Goal: Find contact information: Find contact information

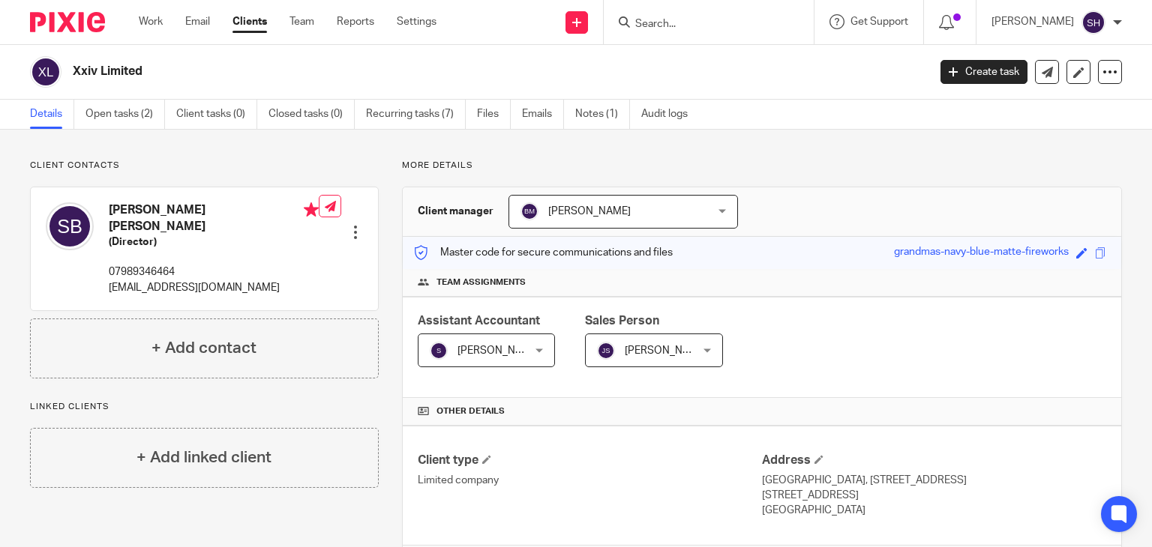
scroll to position [150, 0]
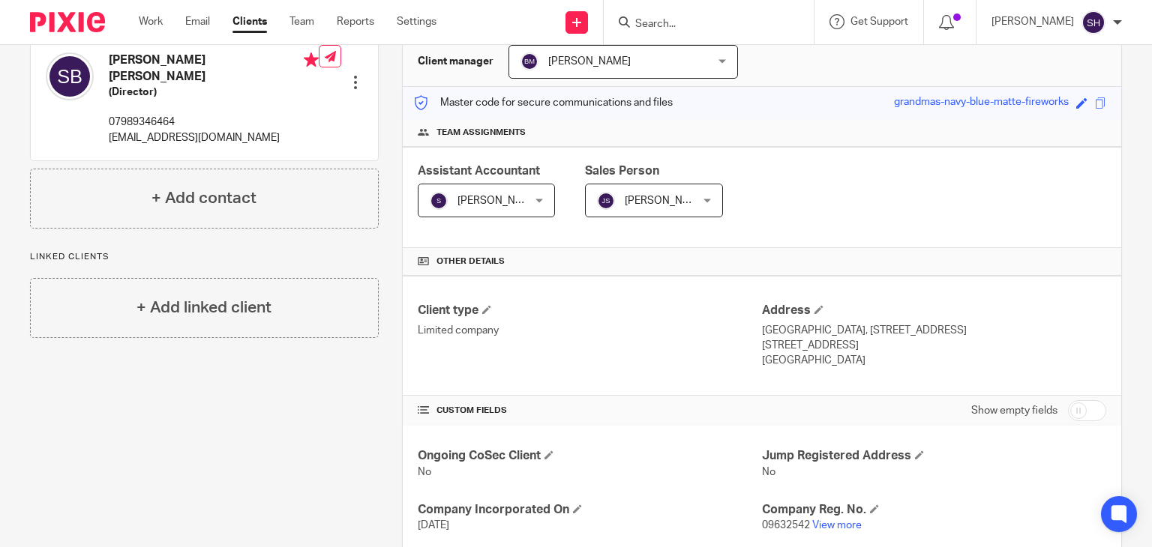
click at [650, 19] on form at bounding box center [714, 22] width 160 height 19
click at [651, 21] on input "Search" at bounding box center [701, 24] width 135 height 13
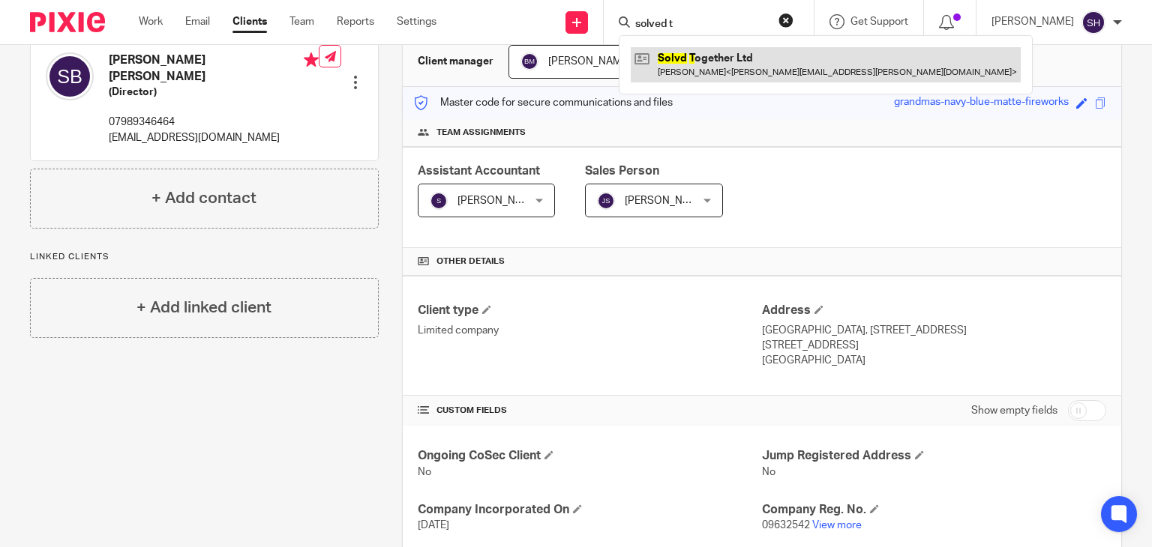
type input "solved t"
click at [723, 64] on link at bounding box center [826, 64] width 390 height 34
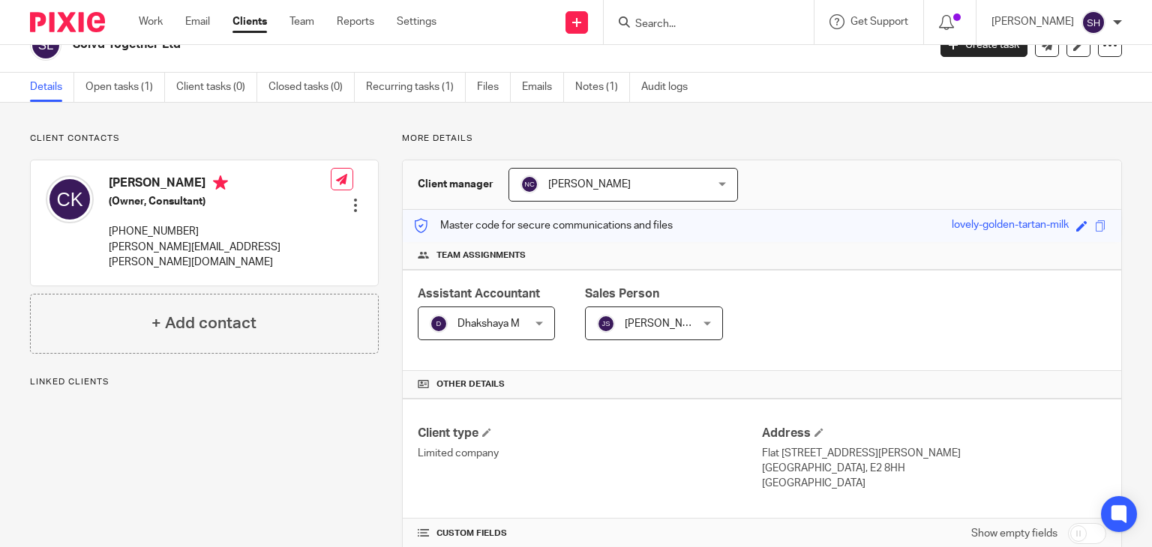
scroll to position [75, 0]
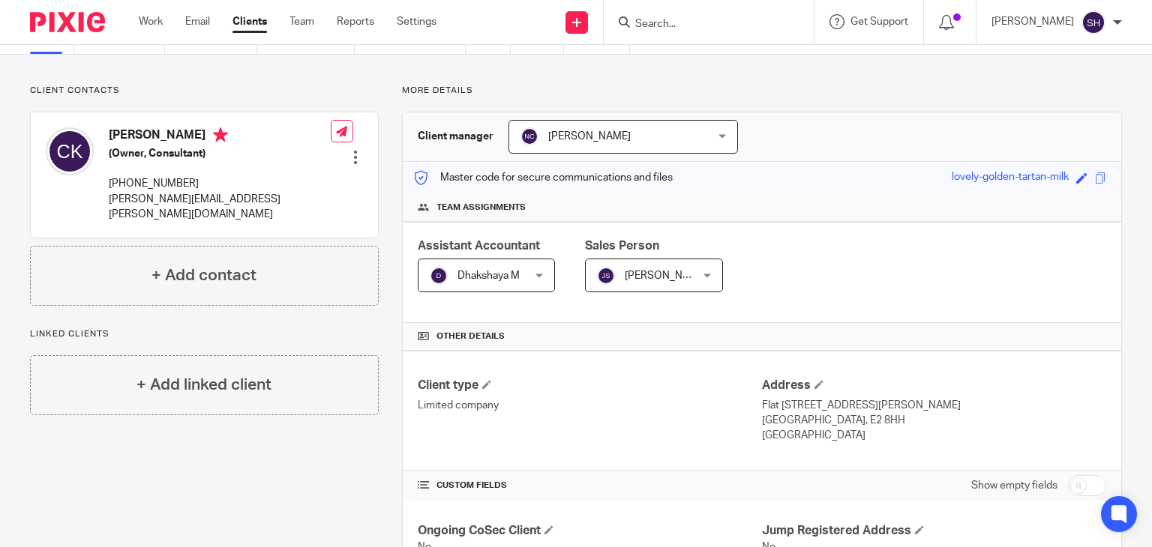
click at [661, 24] on input "Search" at bounding box center [701, 24] width 135 height 13
paste input "Infinite Samples Ltd"
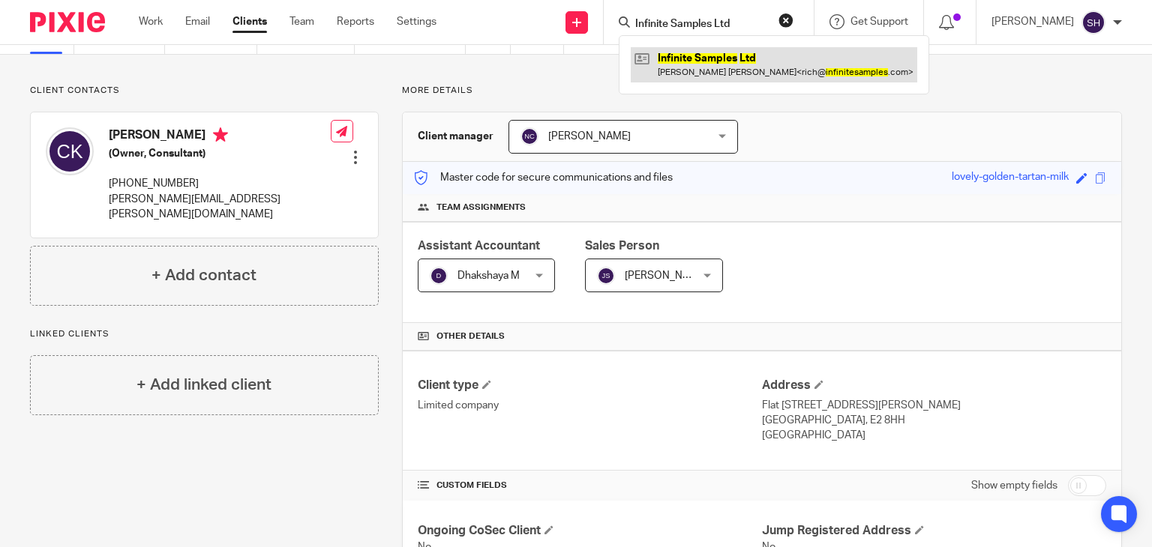
type input "Infinite Samples Ltd"
click at [679, 52] on link at bounding box center [774, 64] width 286 height 34
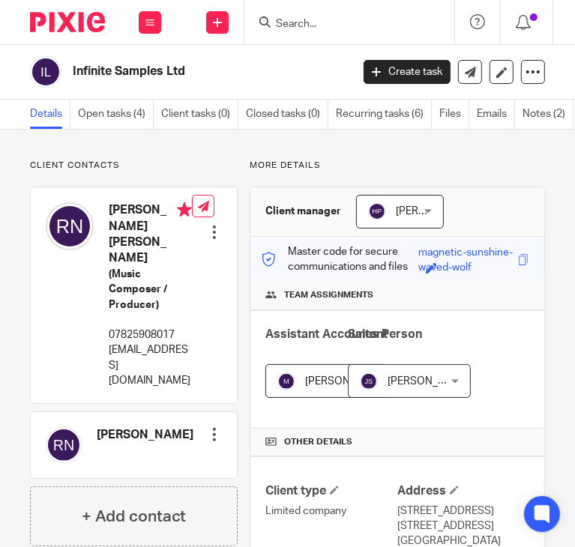
drag, startPoint x: 68, startPoint y: 64, endPoint x: 240, endPoint y: 83, distance: 172.8
click at [240, 83] on div "Infinite Samples Ltd" at bounding box center [185, 71] width 311 height 31
copy h2 "Infinite Samples Ltd"
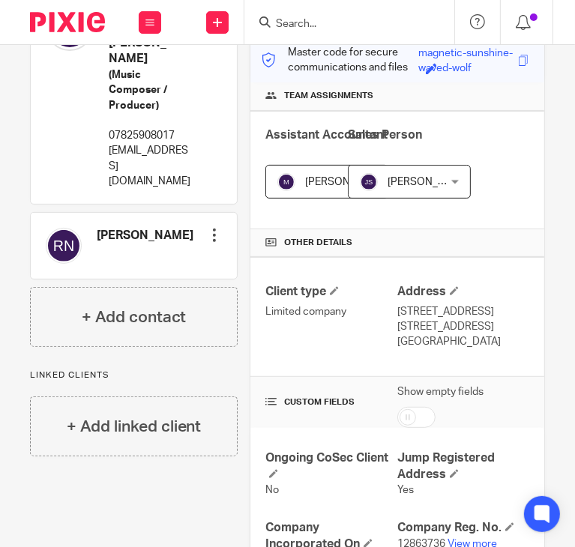
scroll to position [589, 0]
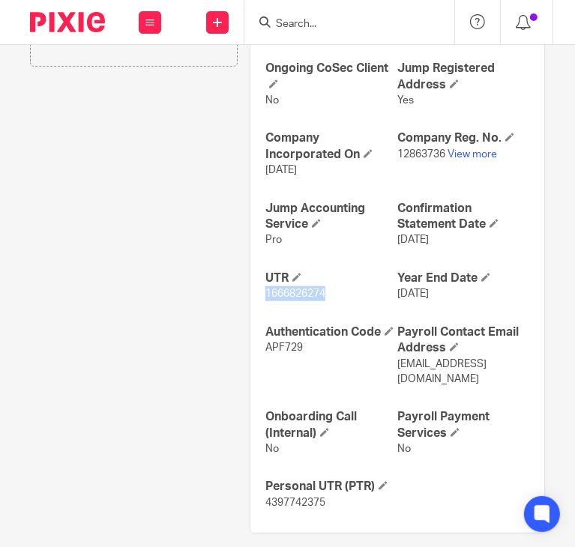
drag, startPoint x: 258, startPoint y: 289, endPoint x: 340, endPoint y: 292, distance: 81.8
click at [340, 292] on div "Ongoing CoSec Client No Jump Registered Address Yes Company Incorporated On 8 S…" at bounding box center [397, 285] width 294 height 495
copy span "1666826274"
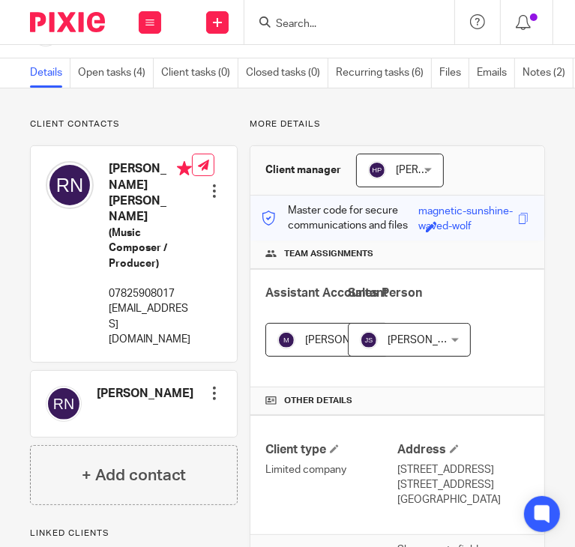
scroll to position [0, 0]
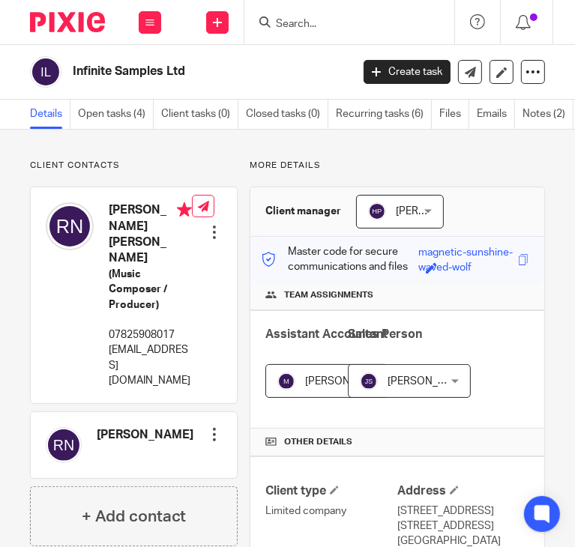
drag, startPoint x: 74, startPoint y: 72, endPoint x: 198, endPoint y: 81, distance: 124.1
click at [198, 81] on div "Infinite Samples Ltd" at bounding box center [185, 71] width 311 height 31
copy h2 "Infinite Samples Ltd"
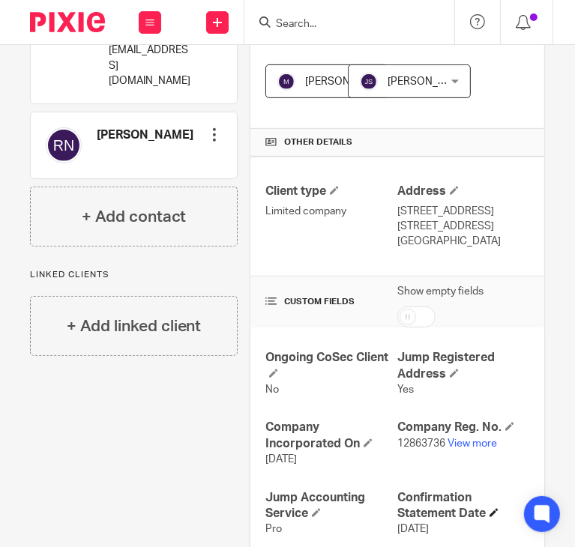
scroll to position [450, 0]
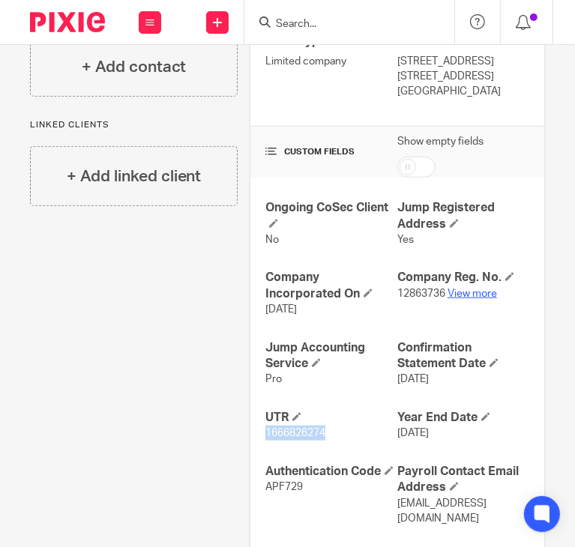
click at [465, 290] on link "View more" at bounding box center [472, 294] width 49 height 10
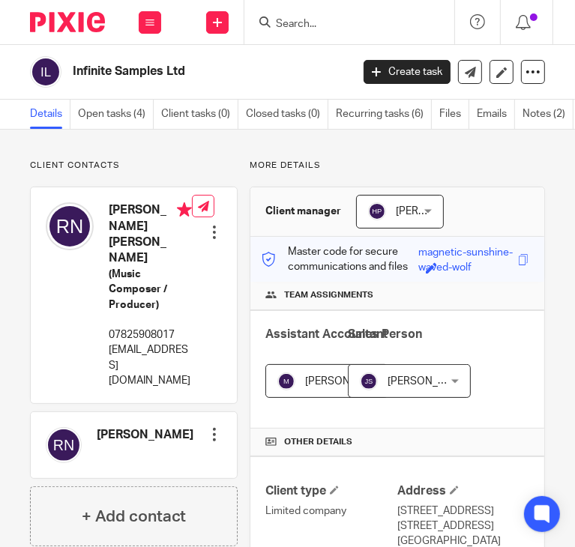
drag, startPoint x: 276, startPoint y: 15, endPoint x: 288, endPoint y: 25, distance: 15.5
click at [277, 18] on form at bounding box center [354, 22] width 160 height 19
click at [289, 25] on input "Search" at bounding box center [341, 24] width 135 height 13
paste input "Ballers Find A Way Limited"
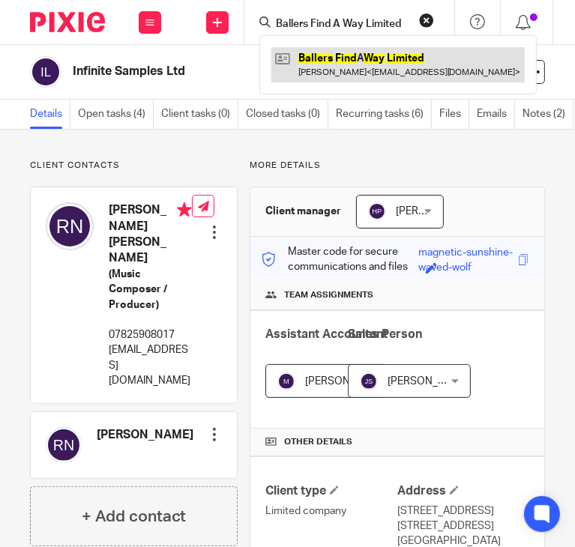
type input "Ballers Find A Way Limited"
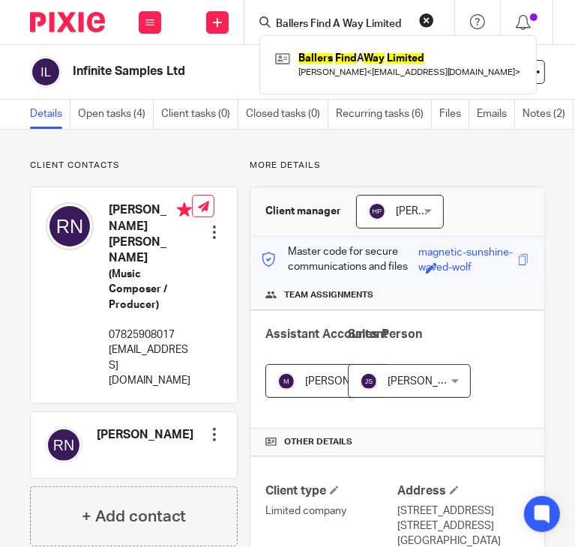
click at [381, 43] on div "Ballers Find A Way Limited Aloka Veer Kapoor Parsons < lokivkp@gmail.com >" at bounding box center [397, 64] width 277 height 58
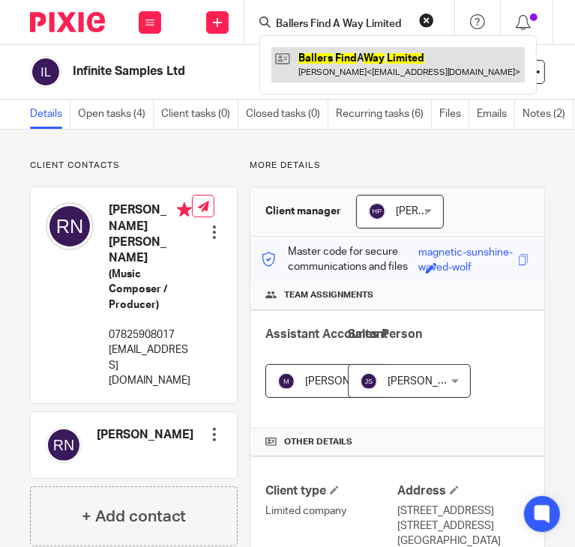
click at [366, 63] on link at bounding box center [397, 64] width 253 height 34
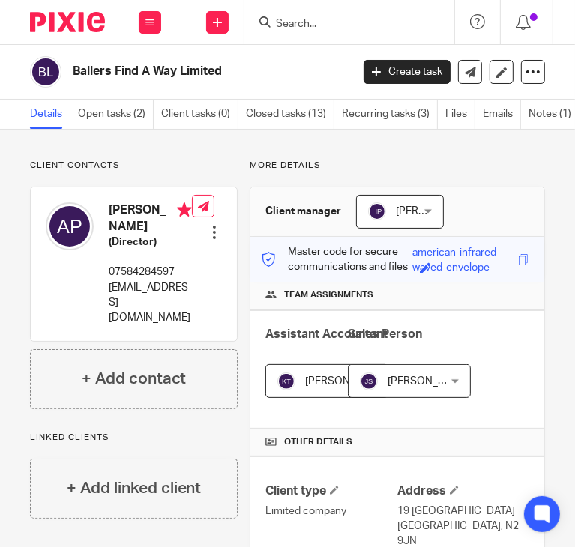
drag, startPoint x: 67, startPoint y: 73, endPoint x: 271, endPoint y: 82, distance: 204.9
click at [271, 82] on div "Ballers Find A Way Limited" at bounding box center [185, 71] width 311 height 31
copy h2 "Ballers Find A Way Limited"
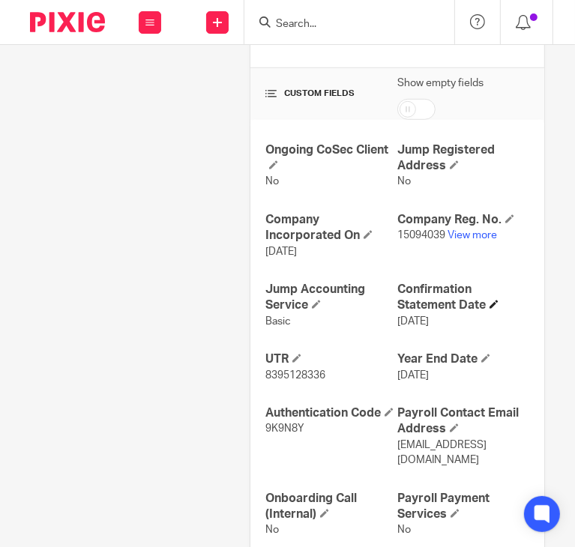
scroll to position [535, 0]
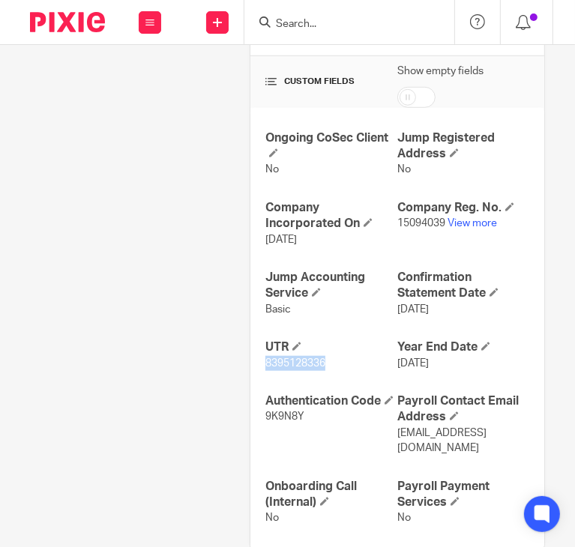
drag, startPoint x: 259, startPoint y: 345, endPoint x: 330, endPoint y: 346, distance: 71.2
click at [330, 346] on div "Ongoing CoSec Client No Jump Registered Address No Company Incorporated On 24 A…" at bounding box center [397, 328] width 294 height 441
copy span "‭8395128336‬"
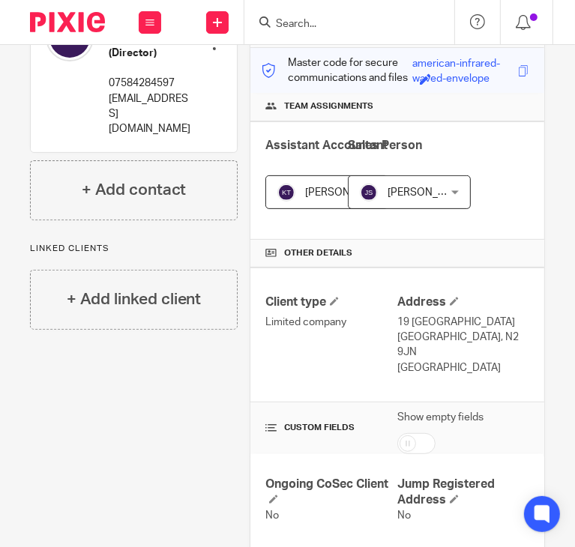
scroll to position [10, 0]
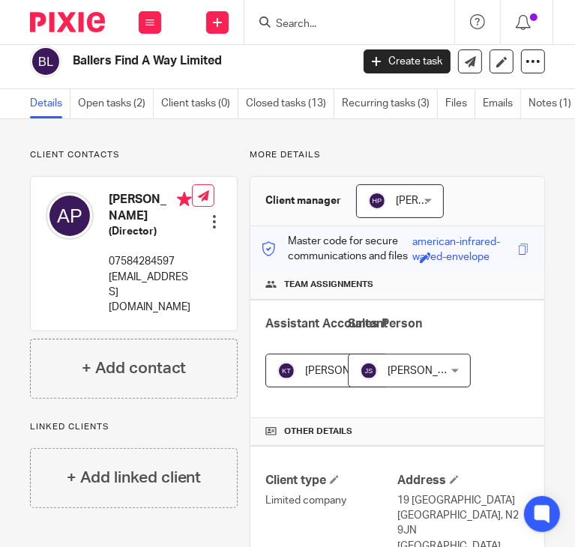
drag, startPoint x: 72, startPoint y: 54, endPoint x: 234, endPoint y: 46, distance: 162.1
click at [234, 51] on div "Ballers Find A Way Limited" at bounding box center [185, 61] width 311 height 31
copy h2 "Ballers Find A Way Limited"
click at [322, 19] on input "Search" at bounding box center [341, 24] width 135 height 13
paste input "Knovari"
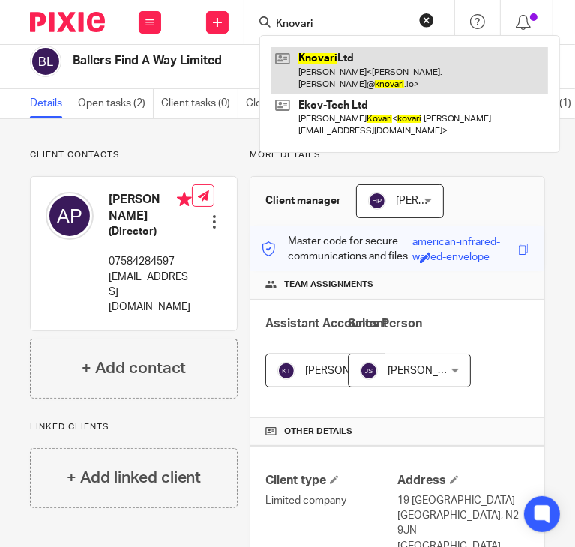
type input "Knovari"
click at [364, 52] on link at bounding box center [409, 70] width 277 height 46
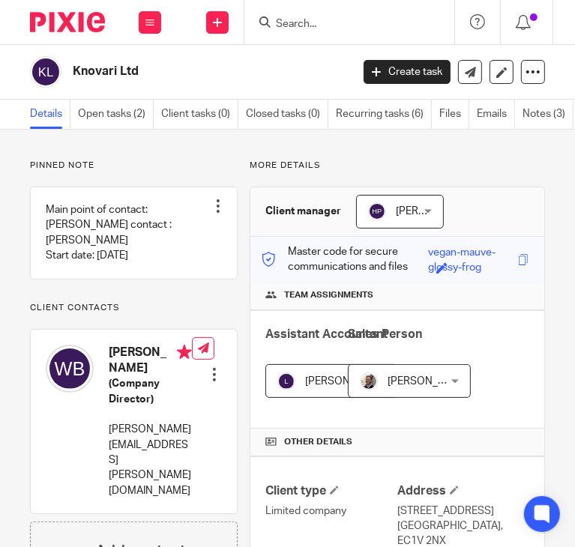
drag, startPoint x: 73, startPoint y: 64, endPoint x: 164, endPoint y: 76, distance: 92.3
click at [164, 76] on h2 "Knovari Ltd" at bounding box center [180, 72] width 214 height 16
copy h2 "Knovari Ltd"
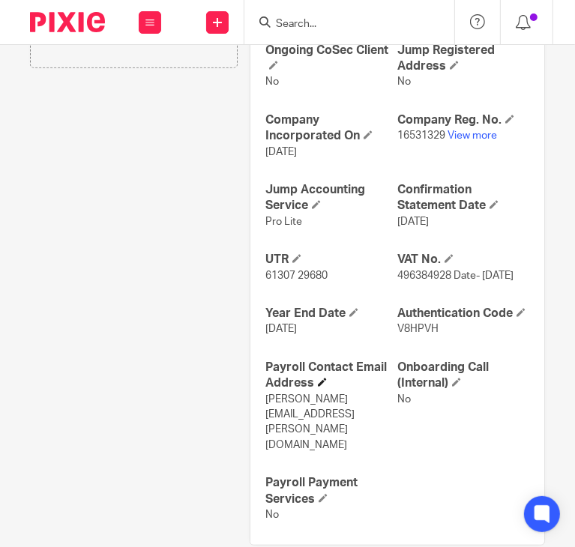
scroll to position [636, 0]
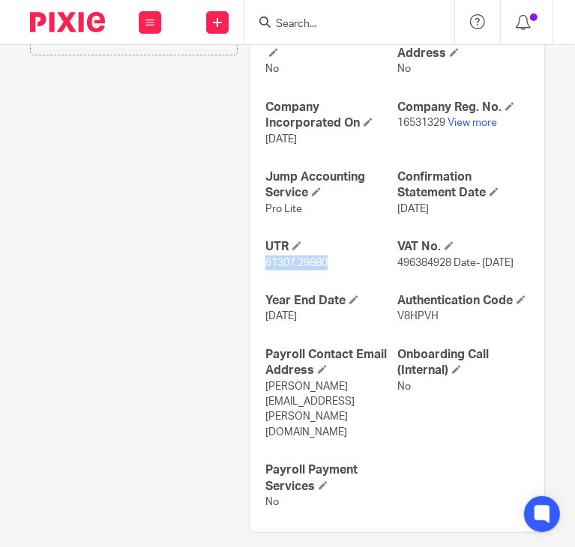
drag, startPoint x: 259, startPoint y: 242, endPoint x: 353, endPoint y: 255, distance: 94.6
click at [353, 255] on div "Ongoing CoSec Client No Jump Registered Address No Company Incorporated On [DAT…" at bounding box center [397, 270] width 294 height 526
copy span "61307 29680"
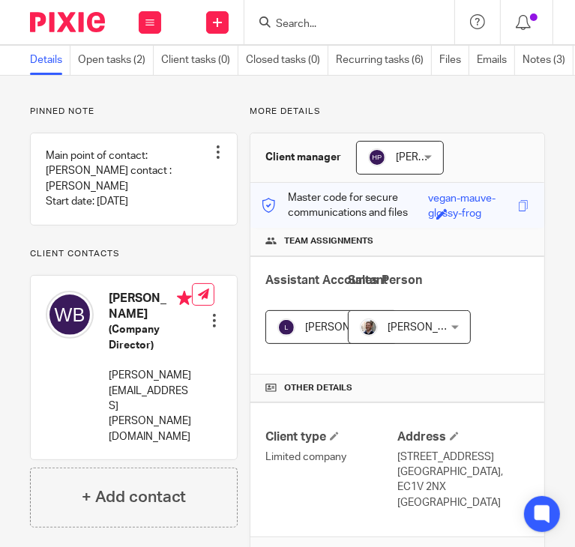
scroll to position [0, 0]
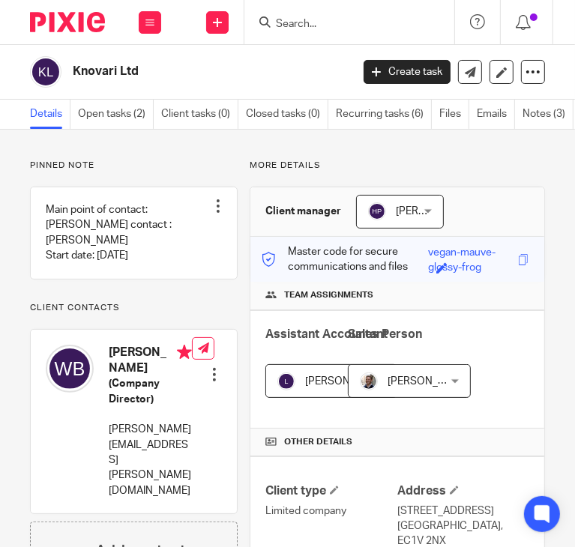
click at [302, 28] on input "Search" at bounding box center [341, 24] width 135 height 13
paste input "Bluetbala Limited"
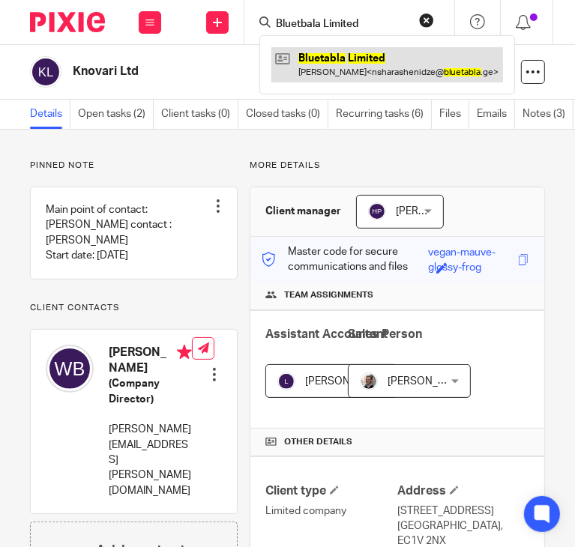
type input "Bluetbala Limited"
click at [396, 52] on link at bounding box center [387, 64] width 232 height 34
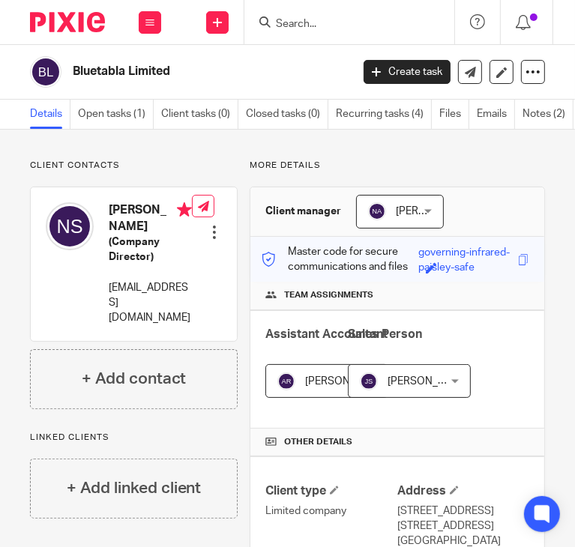
click at [118, 61] on div "Bluetabla Limited" at bounding box center [185, 71] width 311 height 31
copy main "Bluetabla Limited Create task Update from Companies House Export data Merge Arc…"
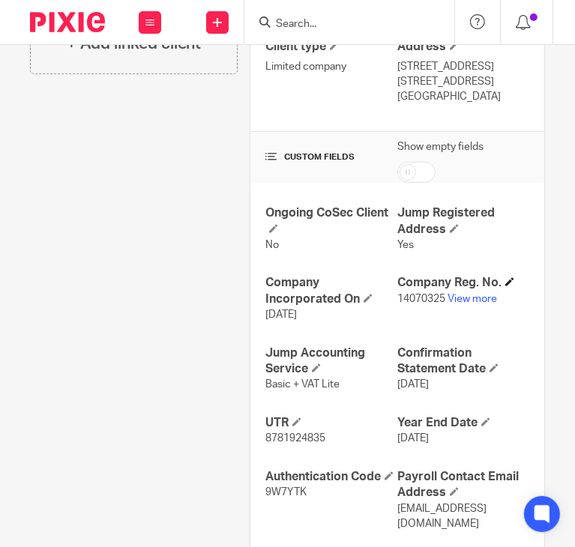
scroll to position [450, 0]
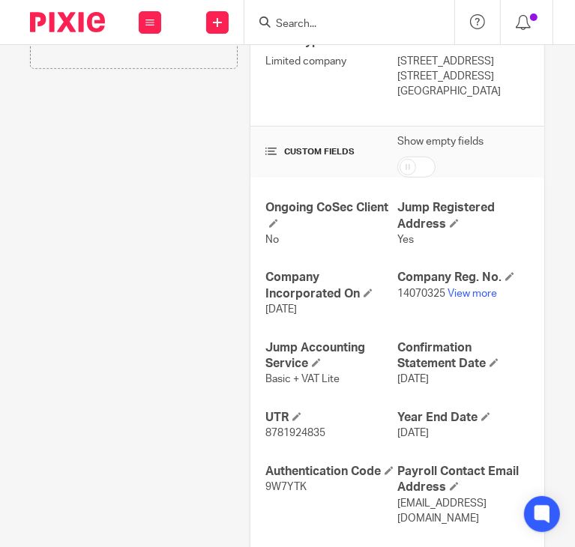
click at [459, 301] on p "14070325 View more" at bounding box center [463, 293] width 132 height 15
click at [458, 299] on link "View more" at bounding box center [472, 294] width 49 height 10
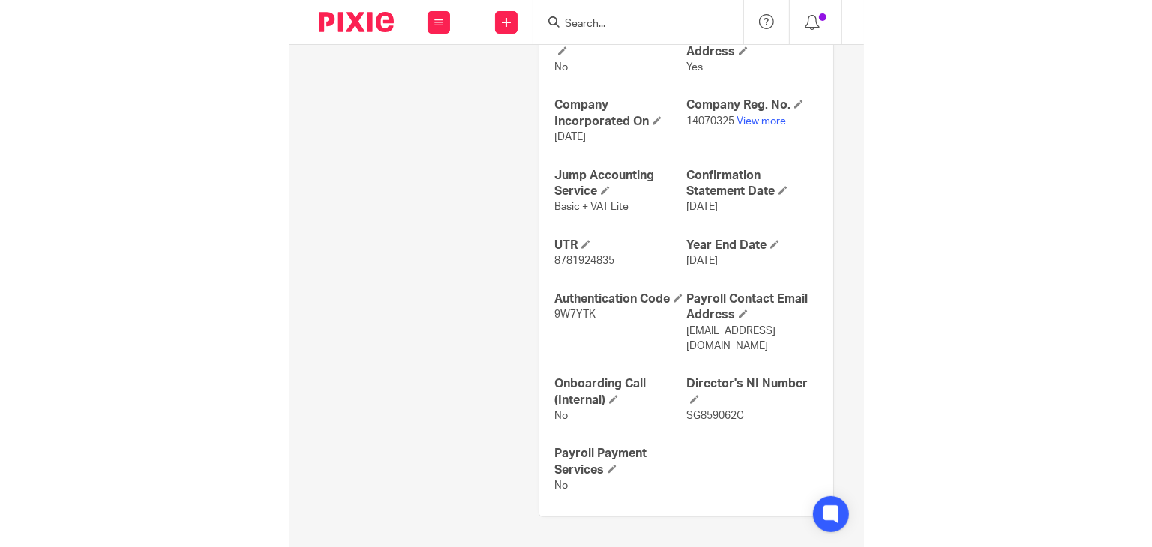
scroll to position [636, 0]
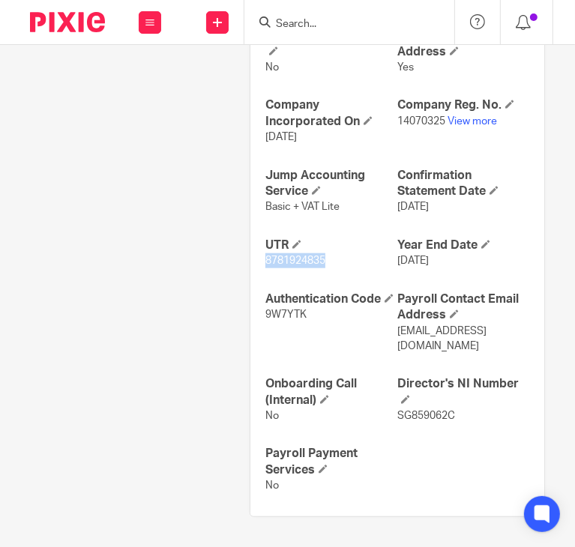
drag, startPoint x: 261, startPoint y: 277, endPoint x: 332, endPoint y: 274, distance: 71.3
click at [332, 268] on p "8781924835" at bounding box center [331, 260] width 132 height 15
copy span "8781924835"
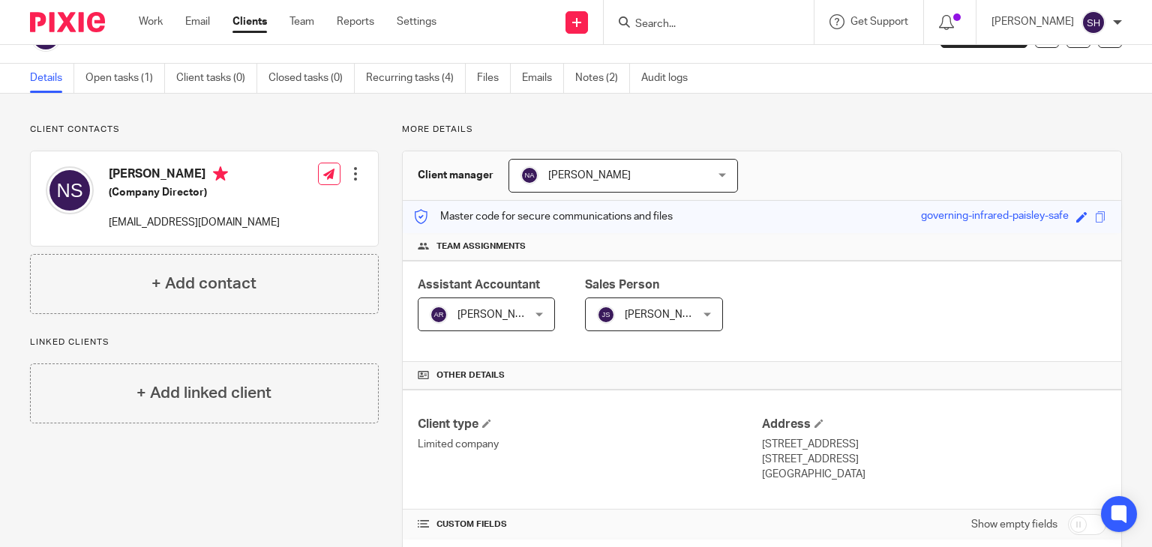
scroll to position [0, 0]
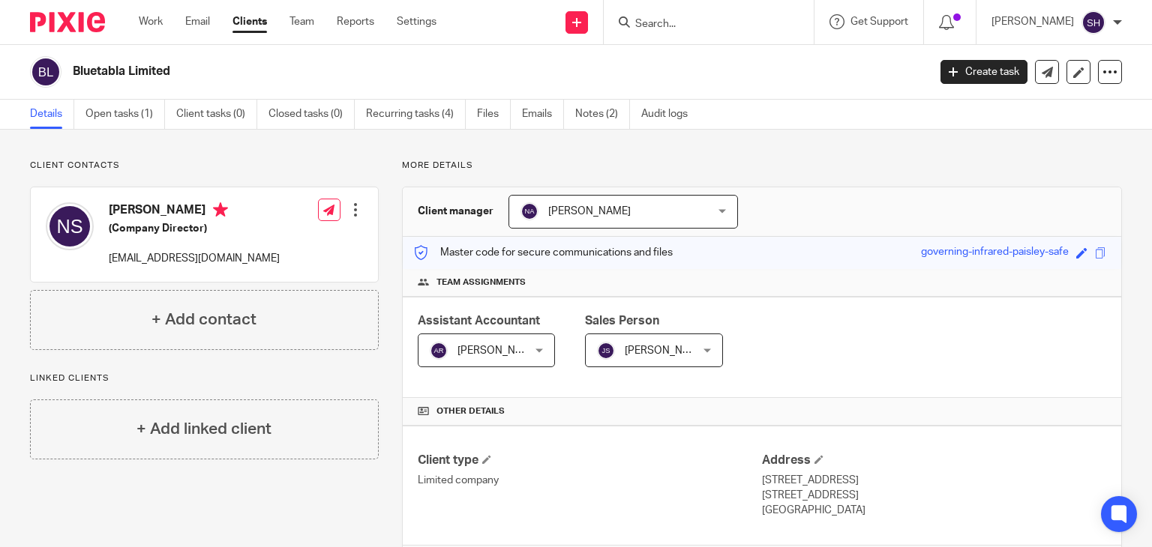
click at [574, 15] on form at bounding box center [714, 22] width 160 height 19
click at [574, 28] on input "Search" at bounding box center [701, 24] width 135 height 13
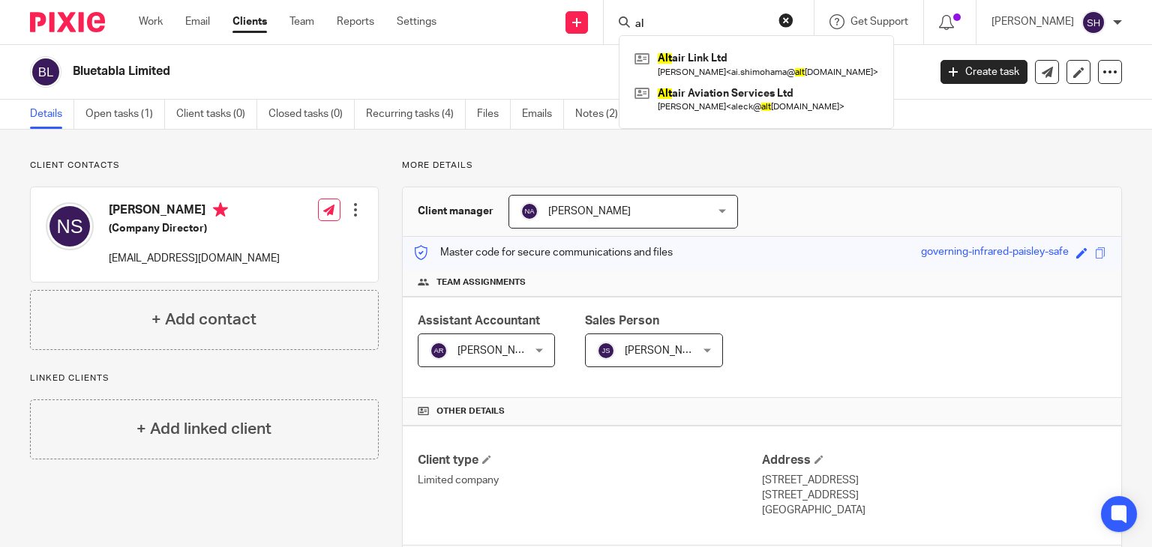
type input "a"
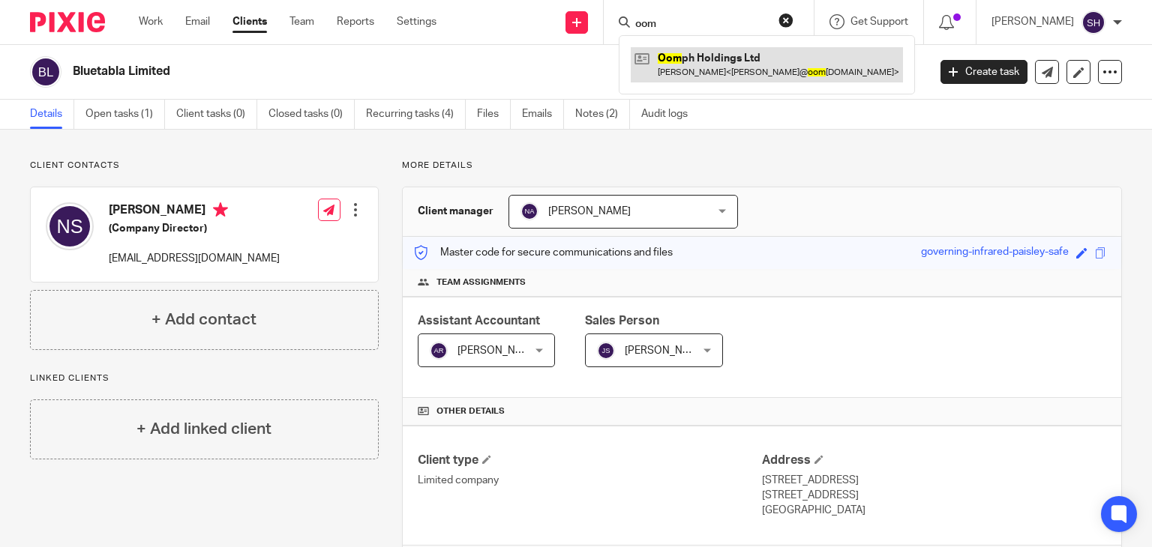
type input "oom"
click at [574, 61] on link at bounding box center [767, 64] width 272 height 34
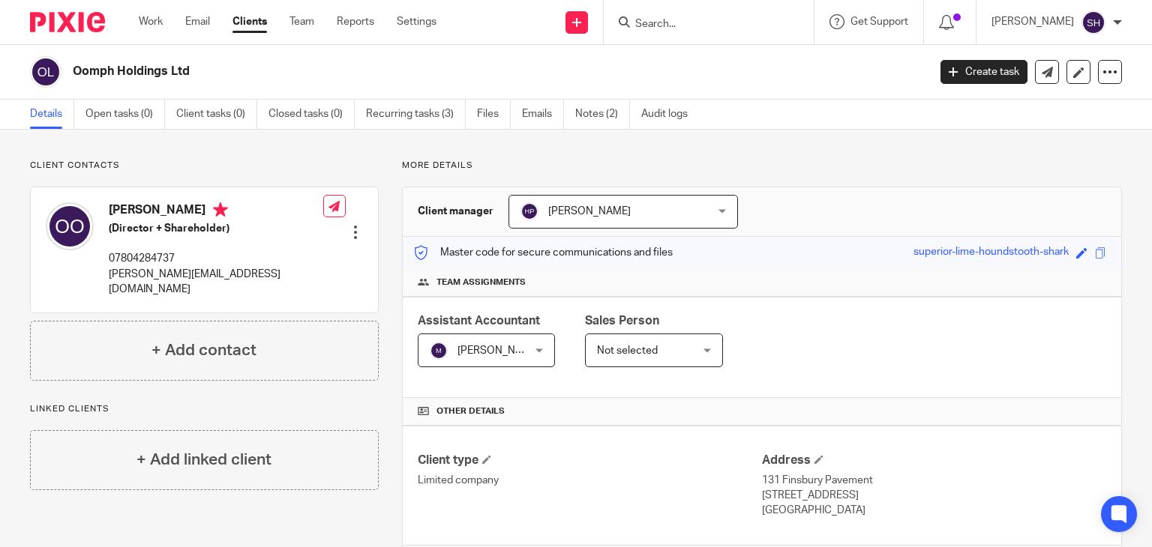
click at [690, 31] on div at bounding box center [709, 22] width 210 height 44
click at [682, 19] on input "Search" at bounding box center [701, 24] width 135 height 13
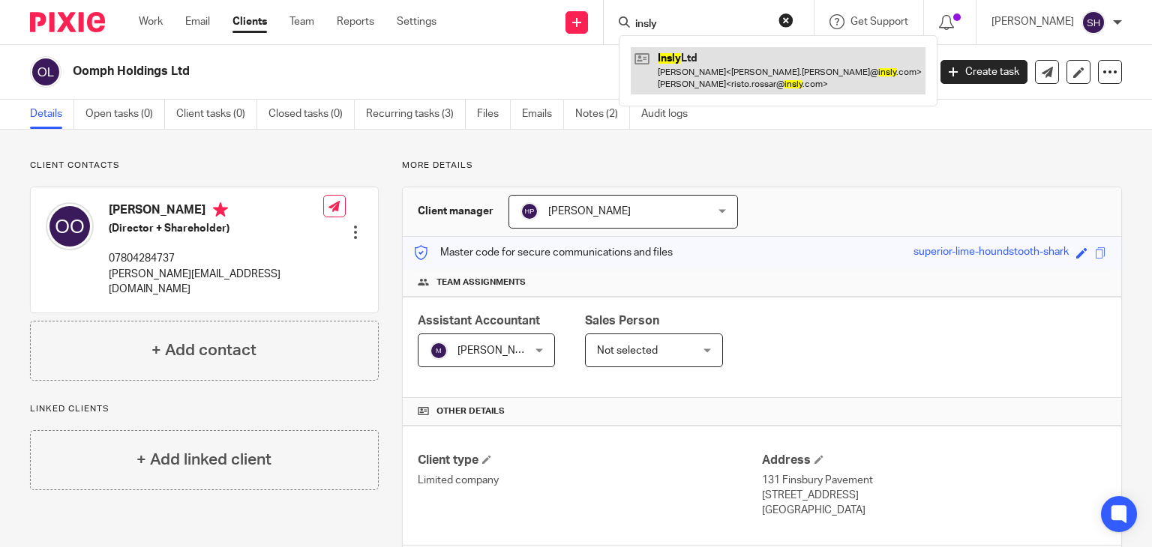
type input "insly"
click at [726, 78] on link at bounding box center [778, 70] width 295 height 46
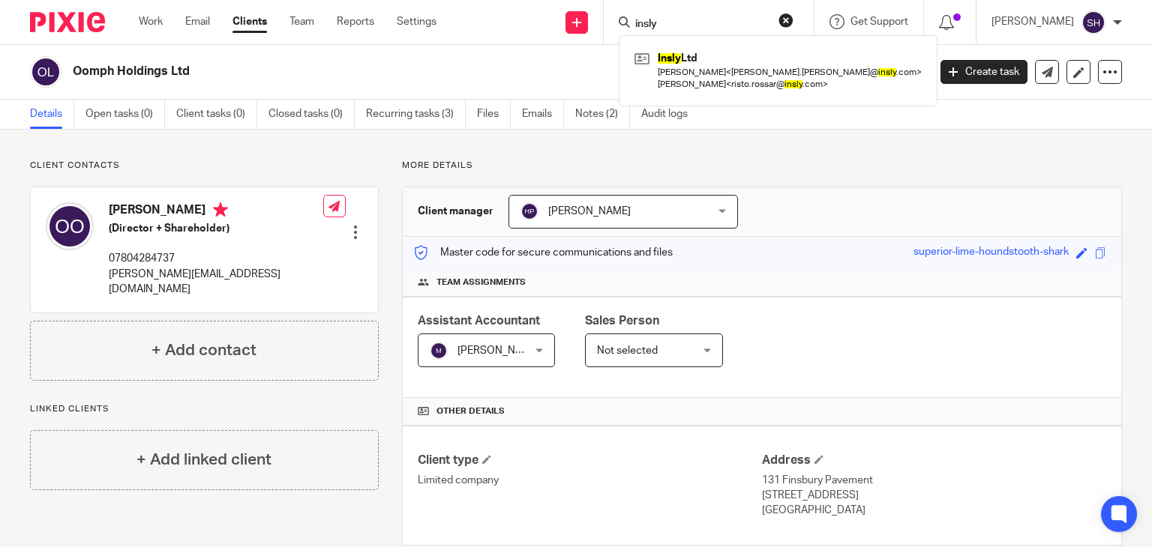
drag, startPoint x: 726, startPoint y: 78, endPoint x: 1151, endPoint y: 109, distance: 426.3
click at [726, 77] on link at bounding box center [778, 70] width 295 height 46
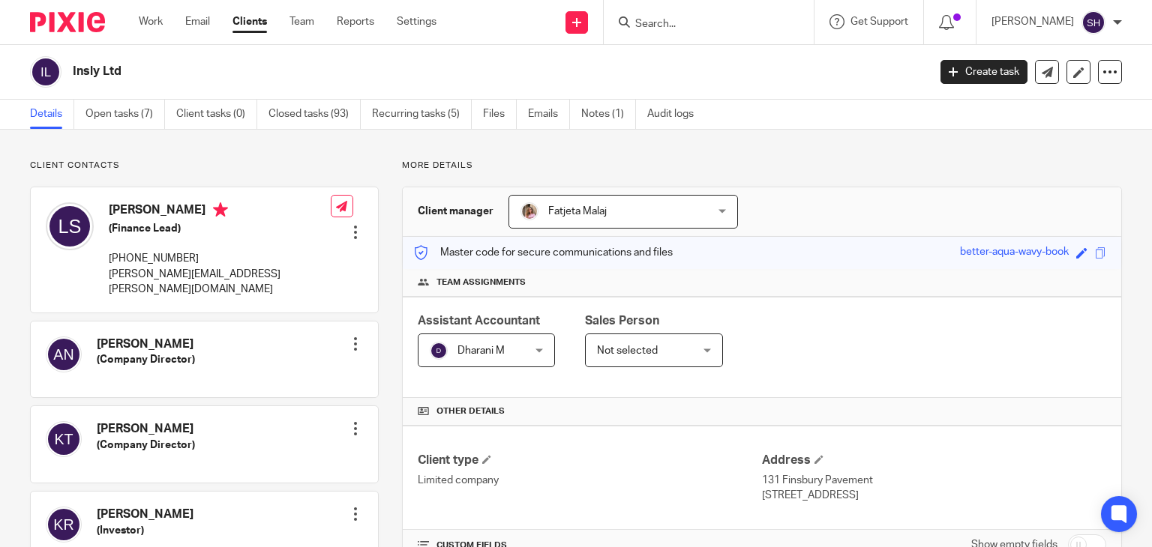
click at [675, 20] on input "Search" at bounding box center [701, 24] width 135 height 13
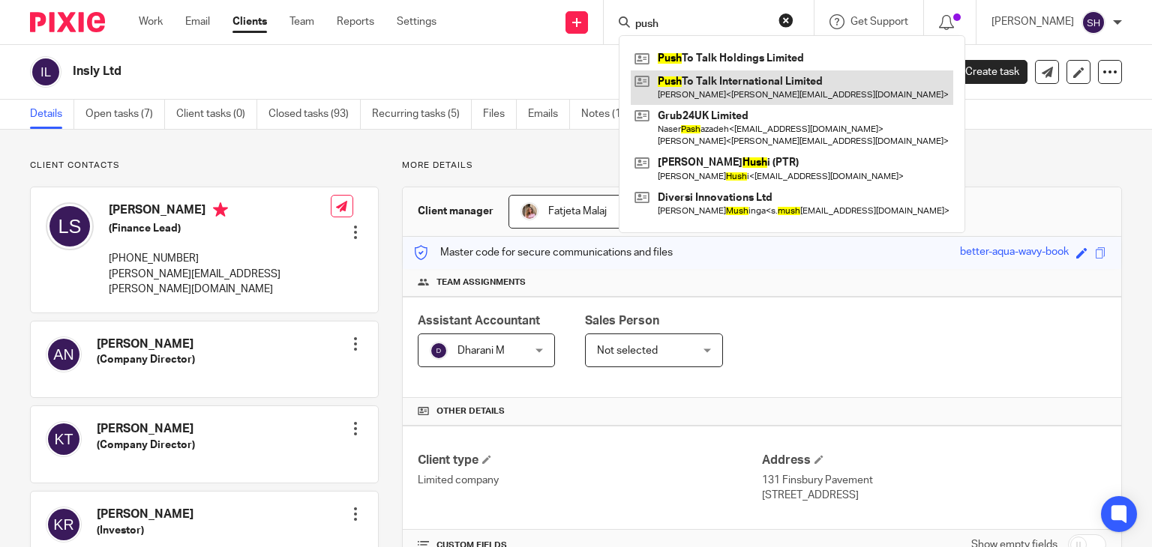
type input "push"
click at [730, 94] on link at bounding box center [792, 87] width 322 height 34
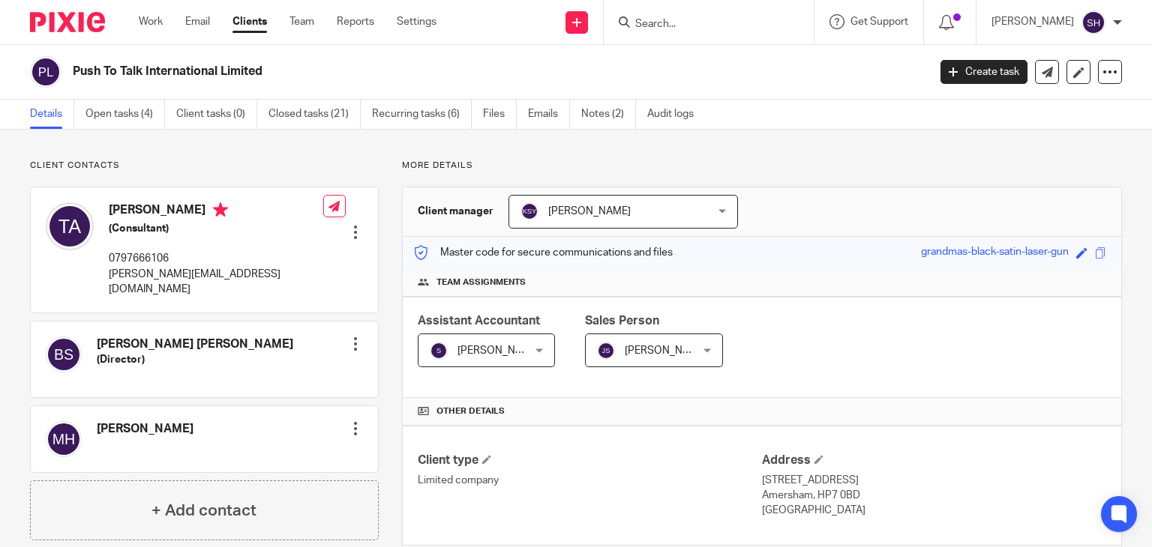
click at [646, 21] on input "Search" at bounding box center [701, 24] width 135 height 13
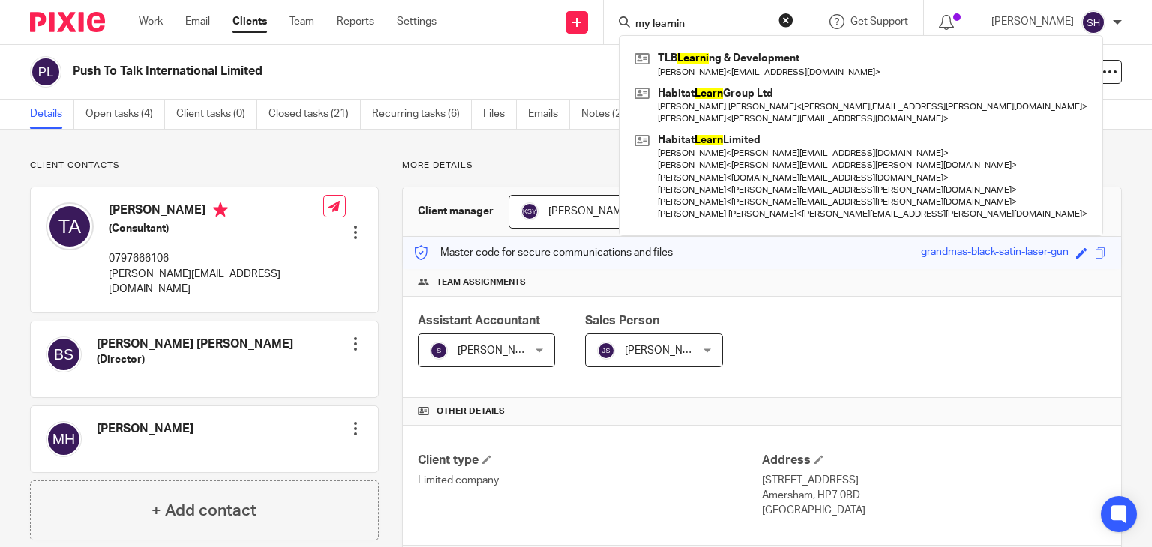
type input "my learning"
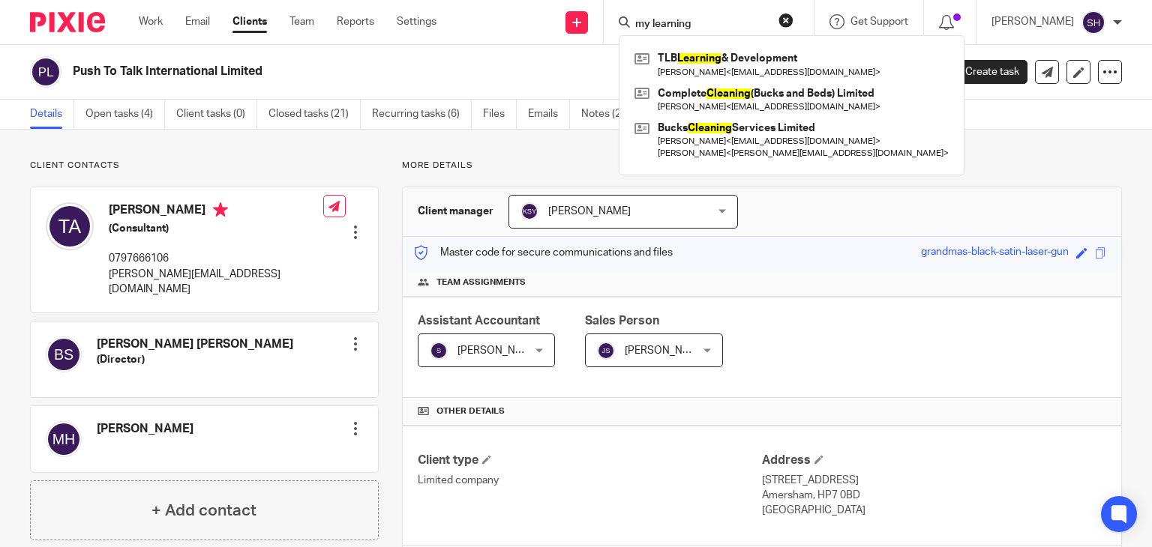
drag, startPoint x: 705, startPoint y: 22, endPoint x: 629, endPoint y: 16, distance: 76.0
click at [629, 16] on div "my learning" at bounding box center [706, 22] width 175 height 19
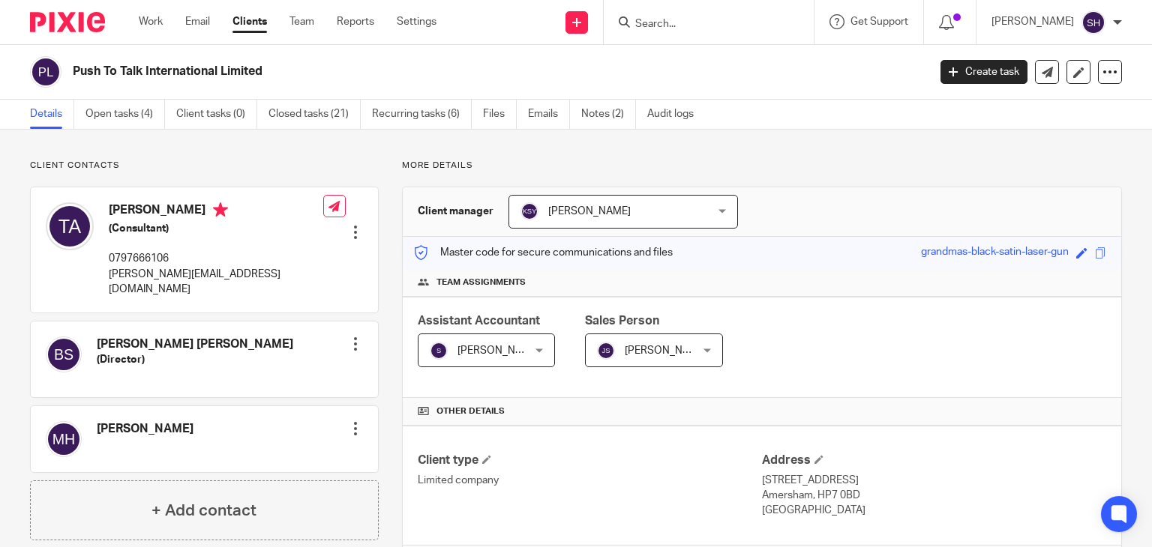
paste input "EDEV SOLUTIONS LTD"
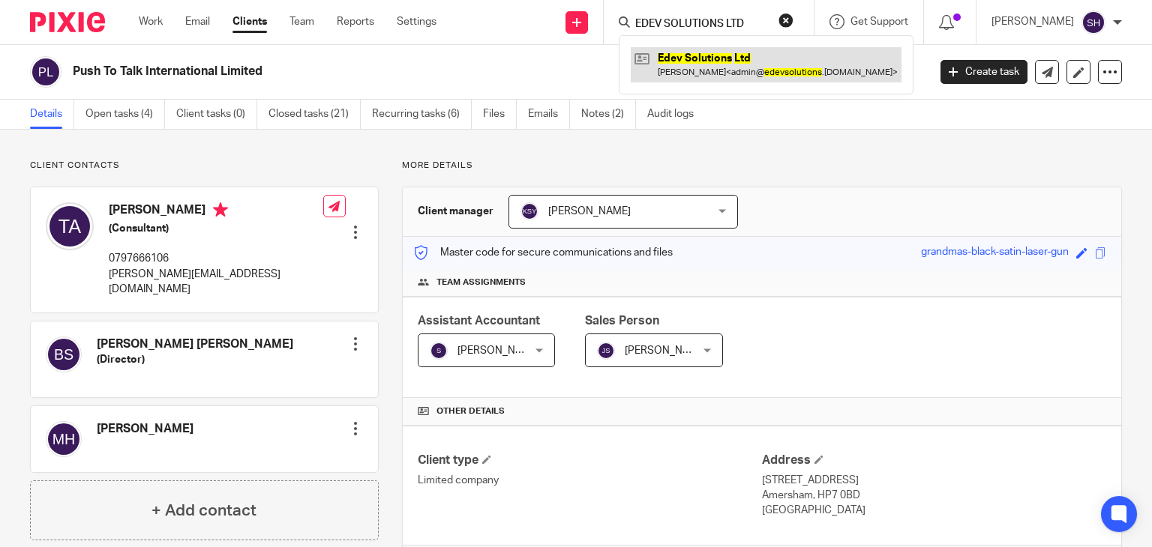
type input "EDEV SOLUTIONS LTD"
click at [761, 70] on link at bounding box center [766, 64] width 271 height 34
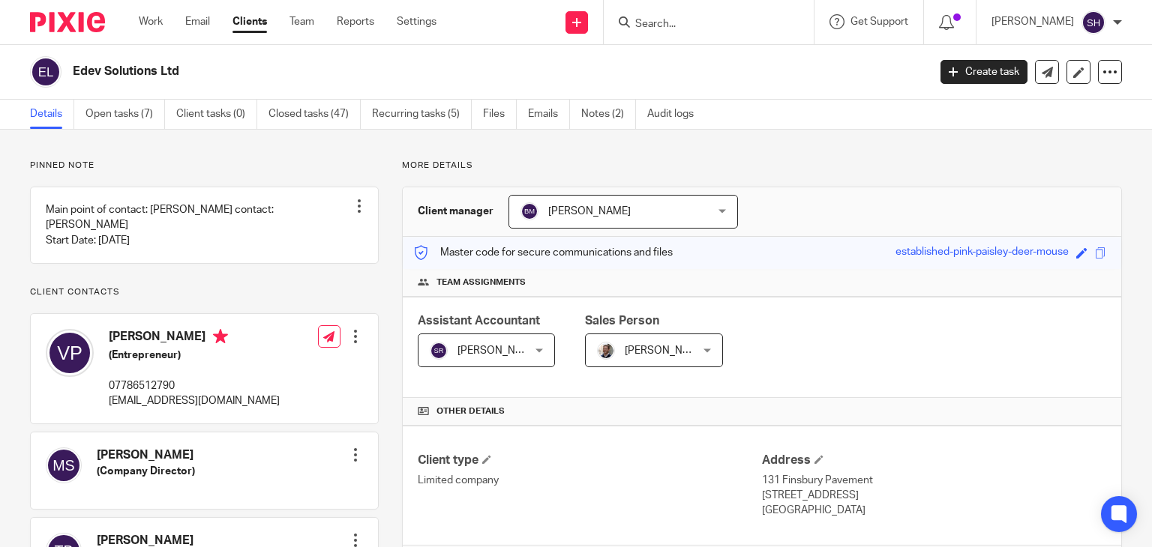
click at [665, 15] on form at bounding box center [714, 22] width 160 height 19
click at [661, 28] on input "Search" at bounding box center [701, 24] width 135 height 13
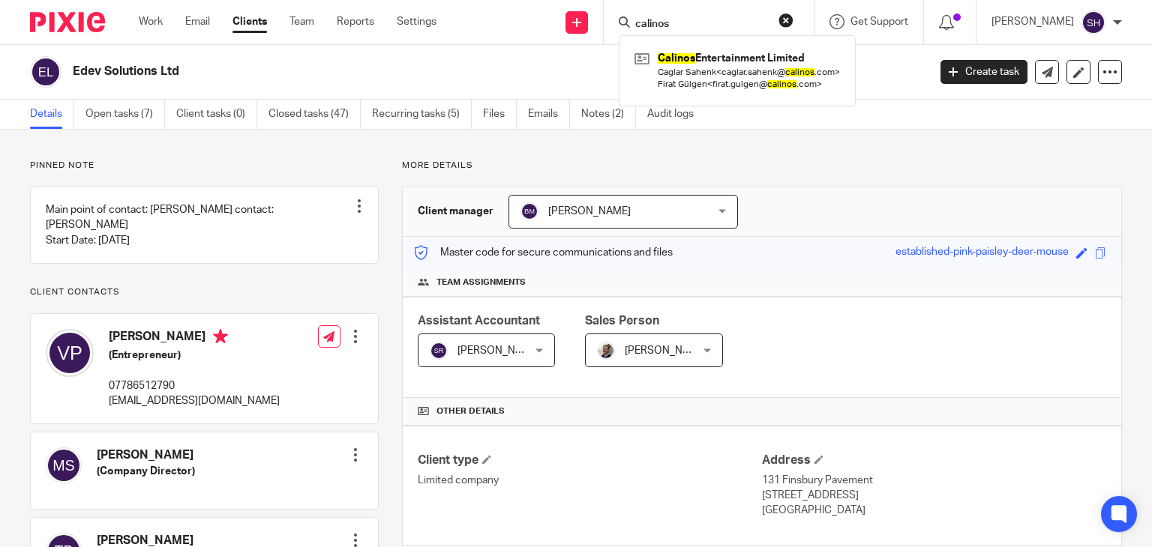
type input "calinos"
click at [724, 99] on div "Calinos Entertainment Limited Caglar Sahenk < caglar.sahenk@ calinos .com > Fir…" at bounding box center [737, 70] width 237 height 70
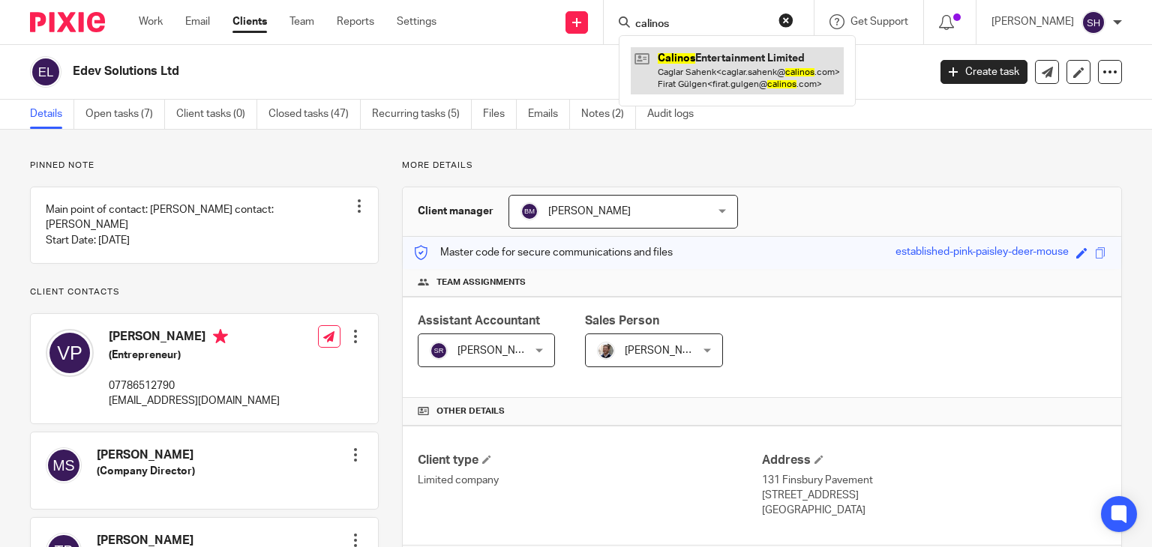
drag, startPoint x: 715, startPoint y: 73, endPoint x: 1151, endPoint y: 172, distance: 446.8
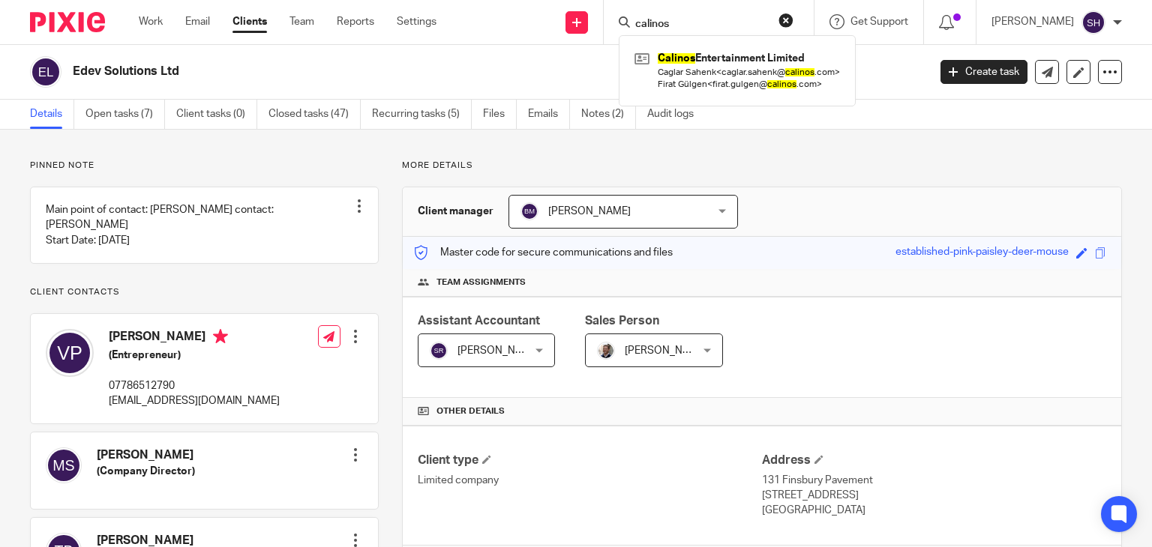
click at [716, 73] on link at bounding box center [737, 70] width 213 height 46
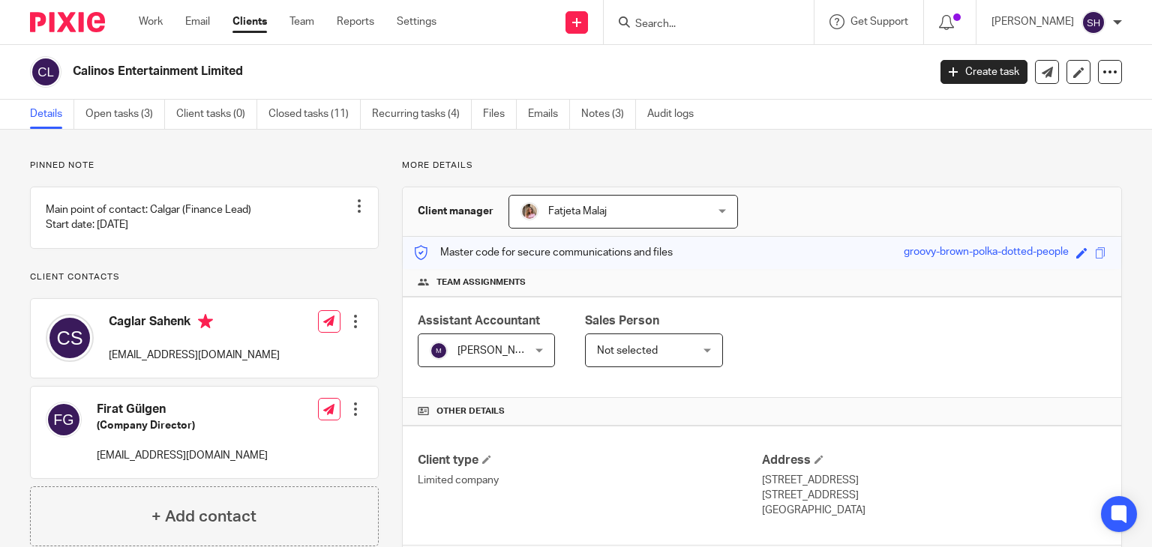
click at [648, 22] on input "Search" at bounding box center [701, 24] width 135 height 13
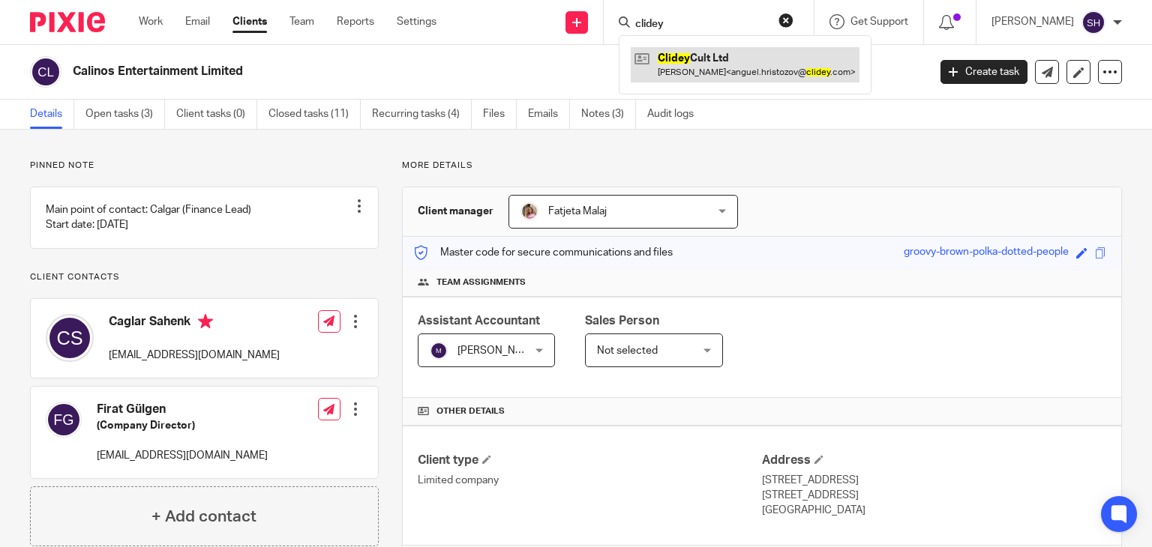
type input "clidey"
click at [738, 69] on link at bounding box center [745, 64] width 229 height 34
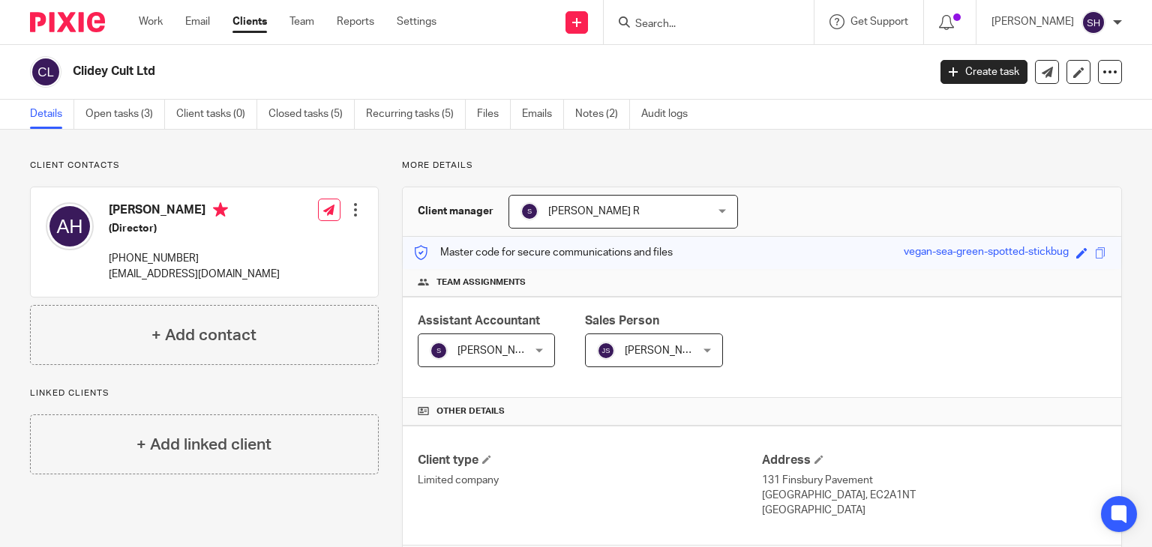
click at [657, 28] on input "Search" at bounding box center [701, 24] width 135 height 13
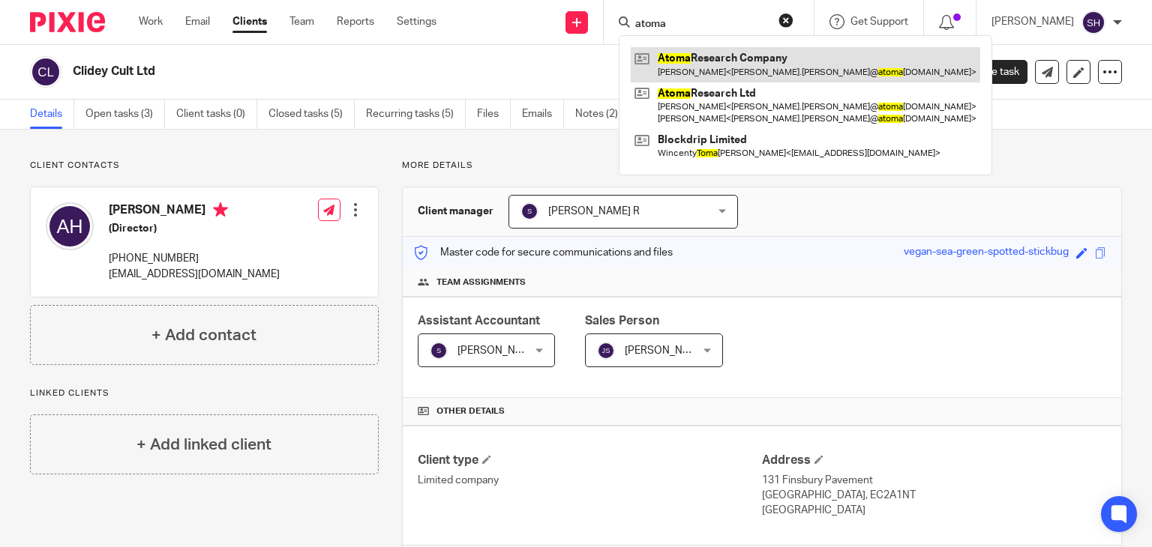
type input "atoma"
click at [705, 67] on link at bounding box center [805, 64] width 349 height 34
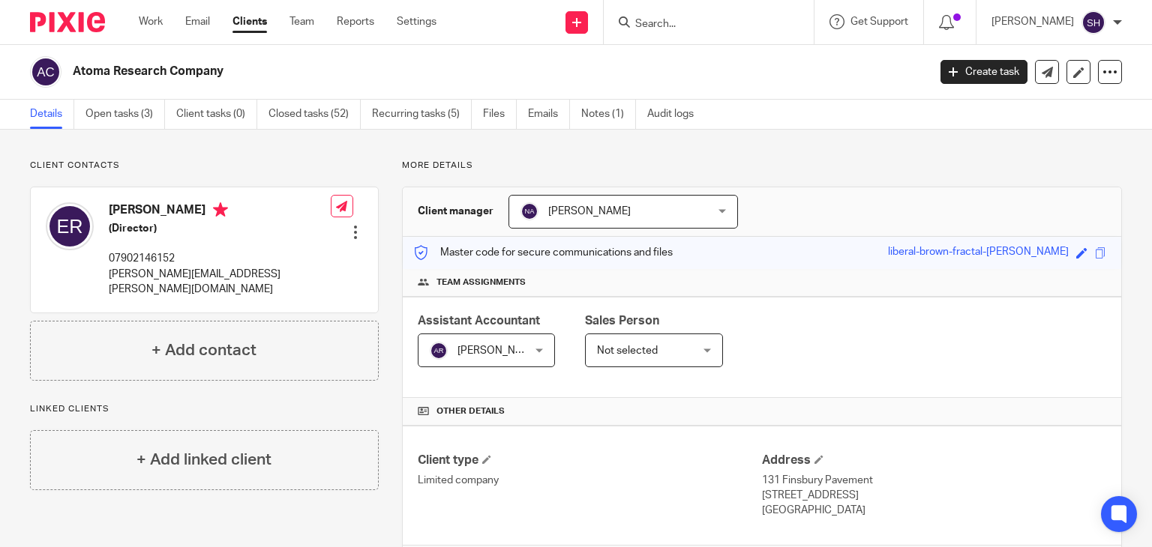
click at [644, 25] on input "Search" at bounding box center [701, 24] width 135 height 13
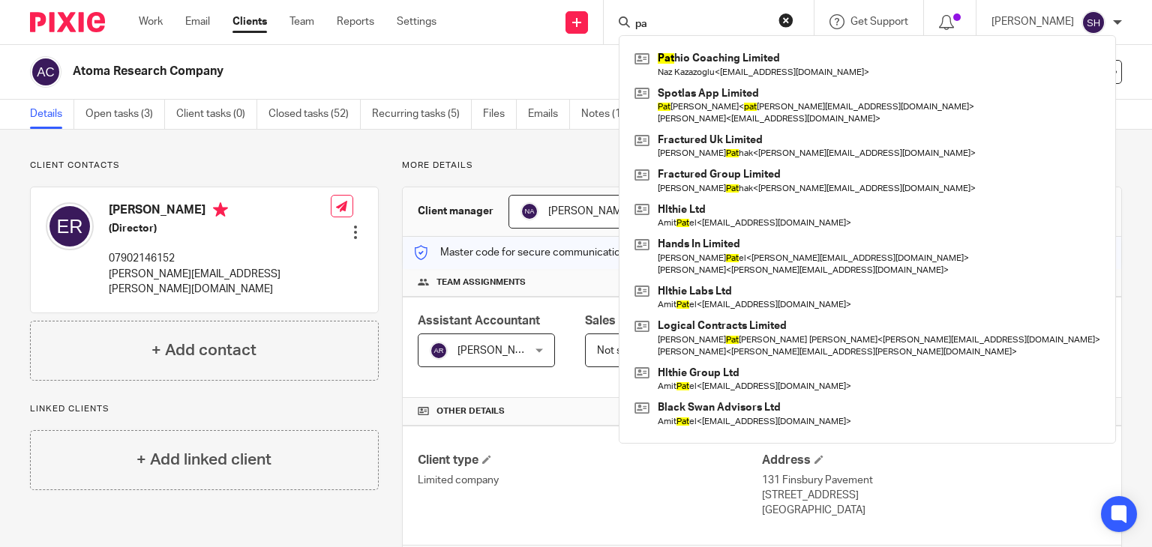
type input "p"
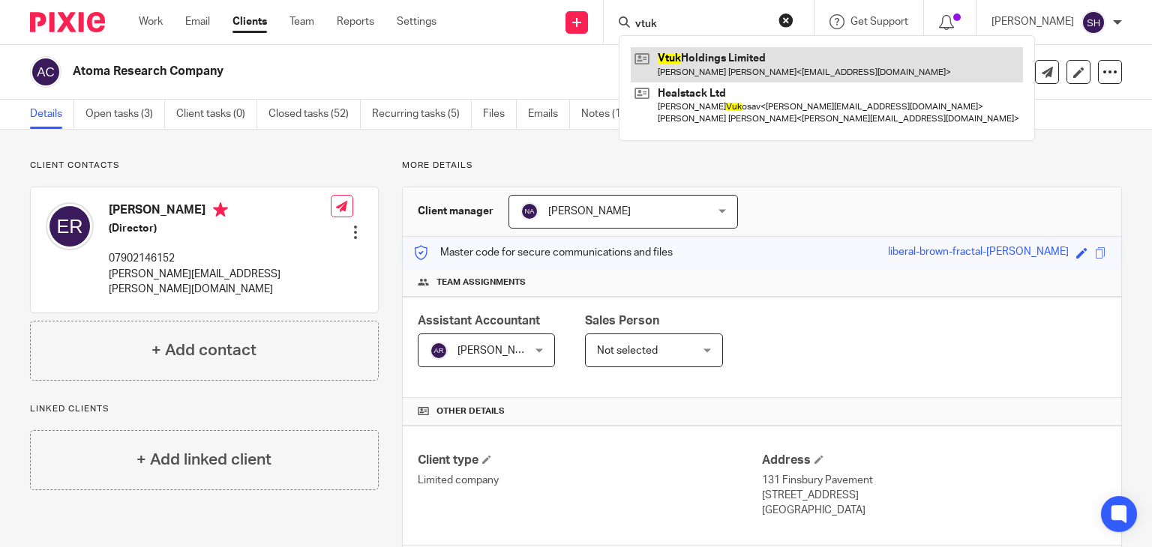
type input "vtuk"
drag, startPoint x: 699, startPoint y: 68, endPoint x: 736, endPoint y: 73, distance: 37.8
click at [700, 68] on link at bounding box center [827, 64] width 392 height 34
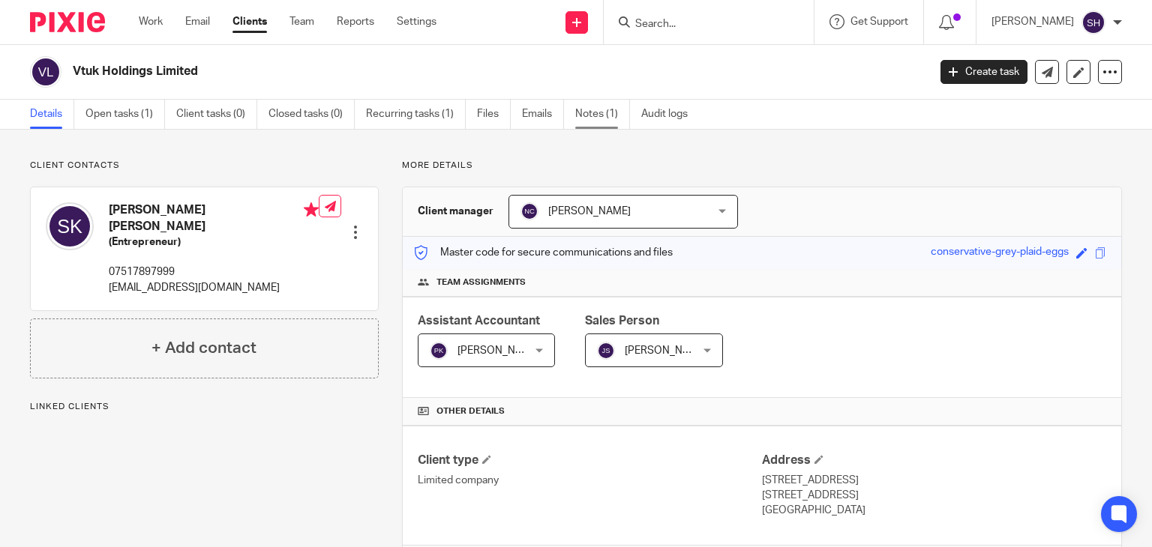
click at [591, 105] on link "Notes (1)" at bounding box center [602, 114] width 55 height 29
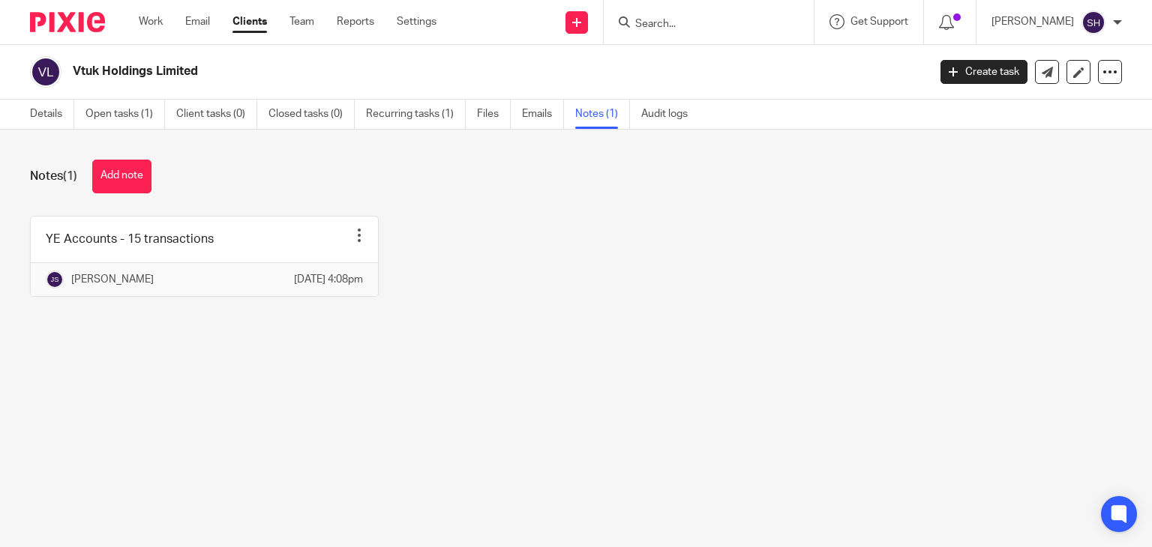
click at [675, 25] on input "Search" at bounding box center [701, 24] width 135 height 13
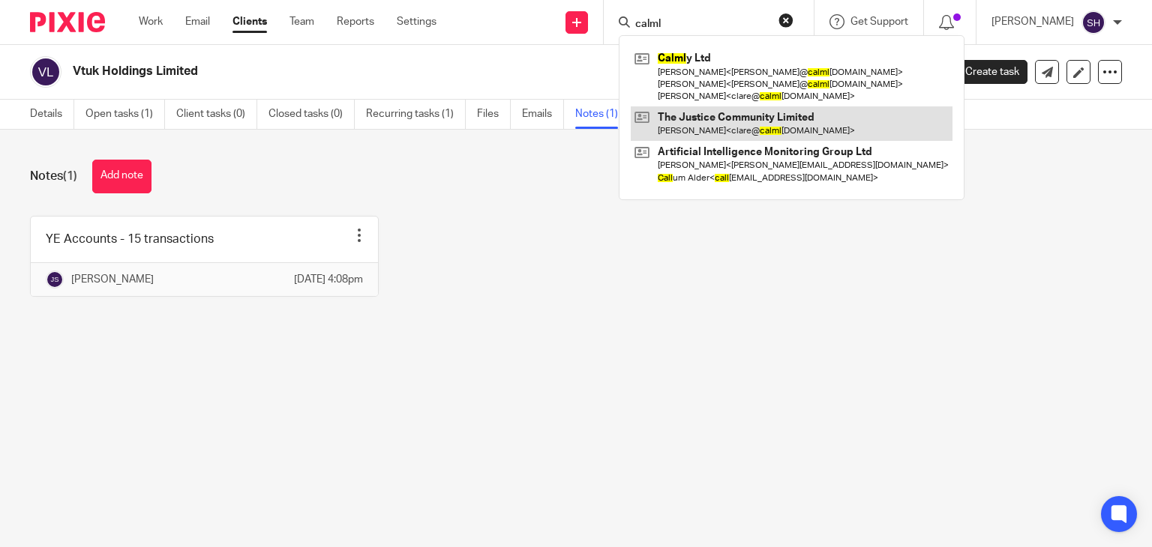
type input "calml"
click at [691, 115] on link at bounding box center [792, 123] width 322 height 34
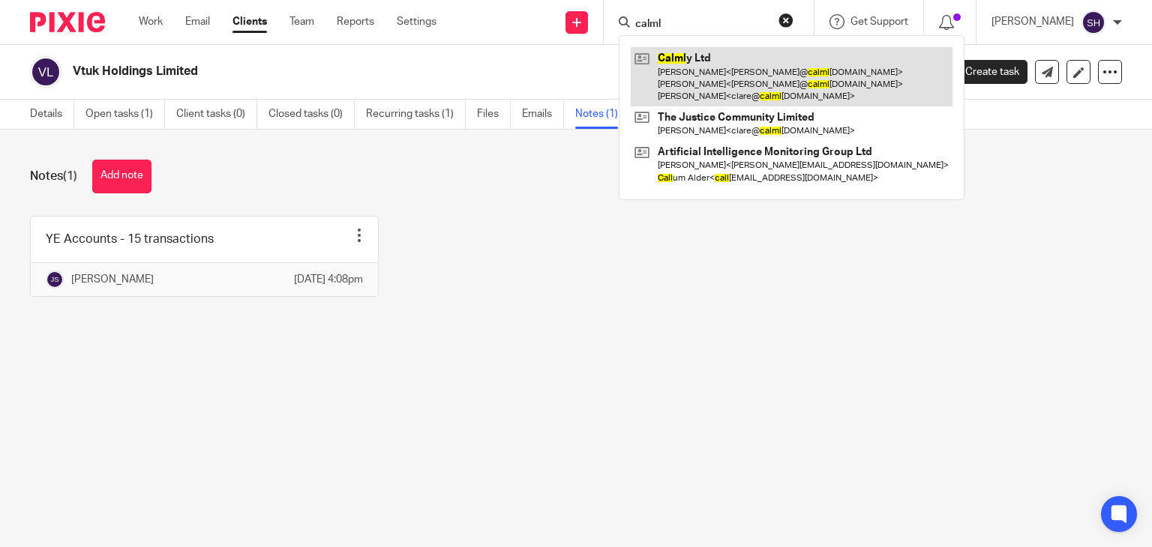
click at [696, 76] on link at bounding box center [792, 76] width 322 height 59
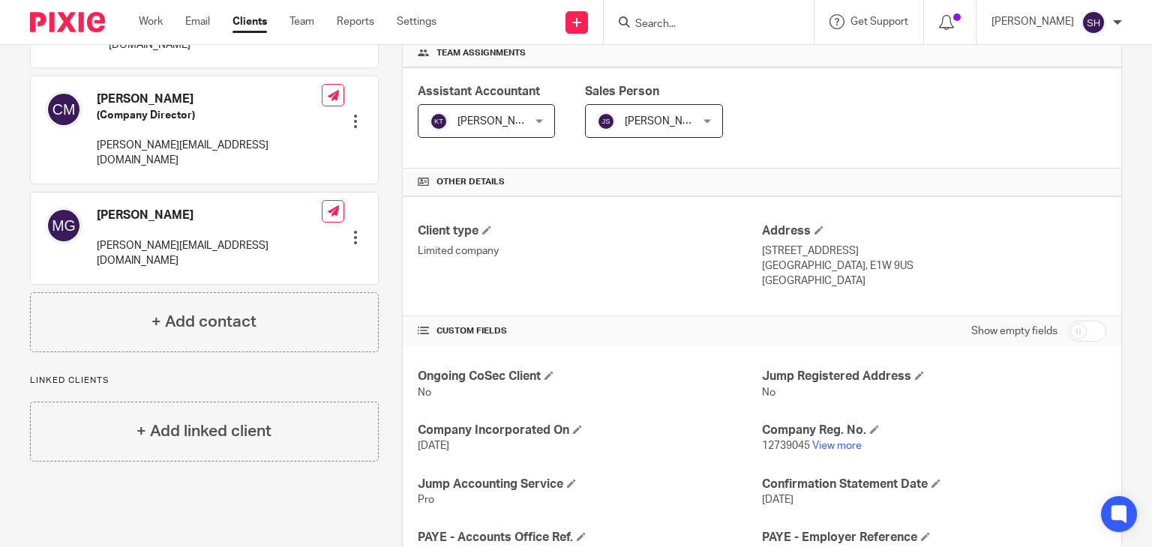
scroll to position [511, 0]
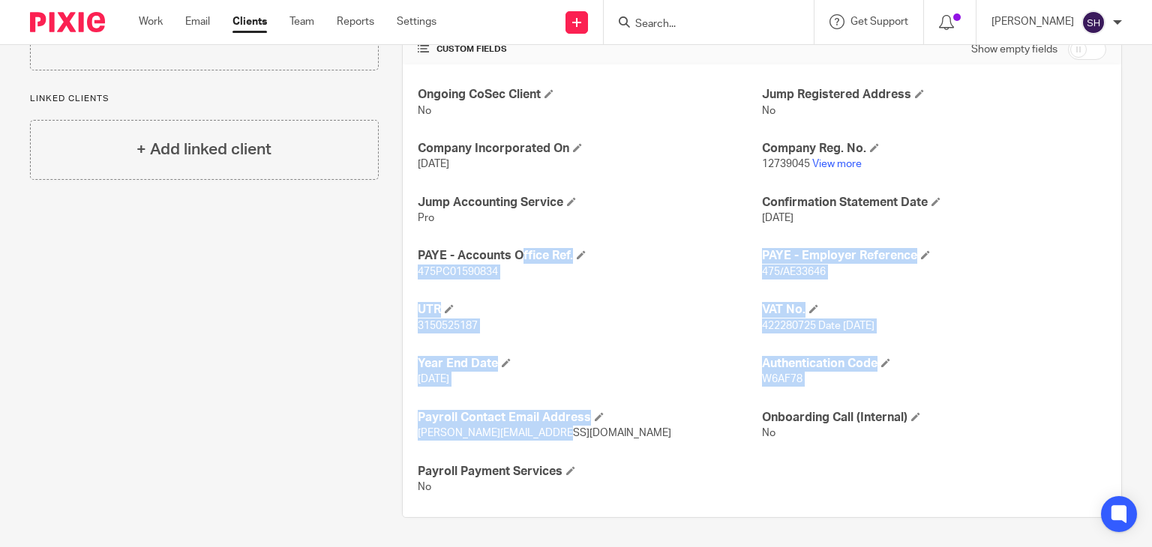
drag, startPoint x: 404, startPoint y: 250, endPoint x: 613, endPoint y: 439, distance: 281.9
click at [613, 439] on div "Ongoing CoSec Client No Jump Registered Address No Company Incorporated On 13 J…" at bounding box center [762, 290] width 718 height 453
copy div "PAYE - Accounts Office Ref. 475PC01590834 PAYE - Employer Reference 475/AE33646…"
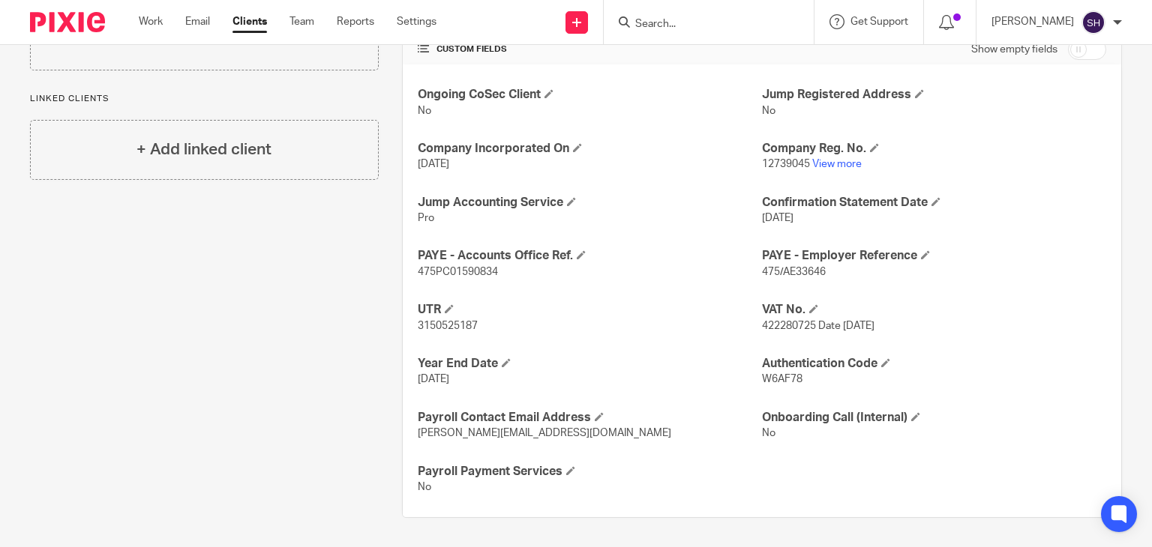
click at [637, 157] on p "13 Jul 2020" at bounding box center [590, 164] width 344 height 15
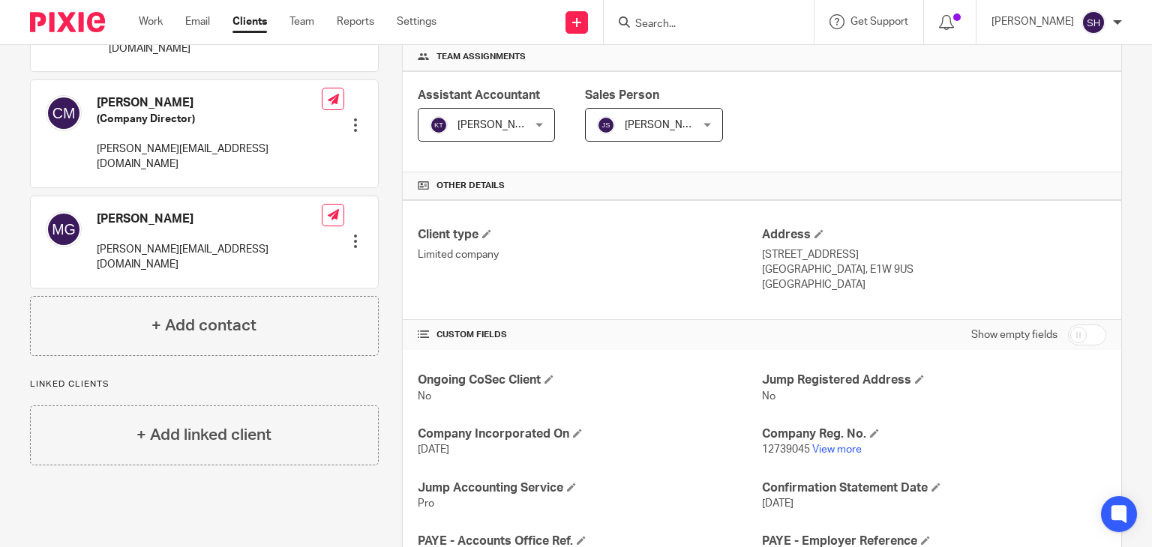
scroll to position [0, 0]
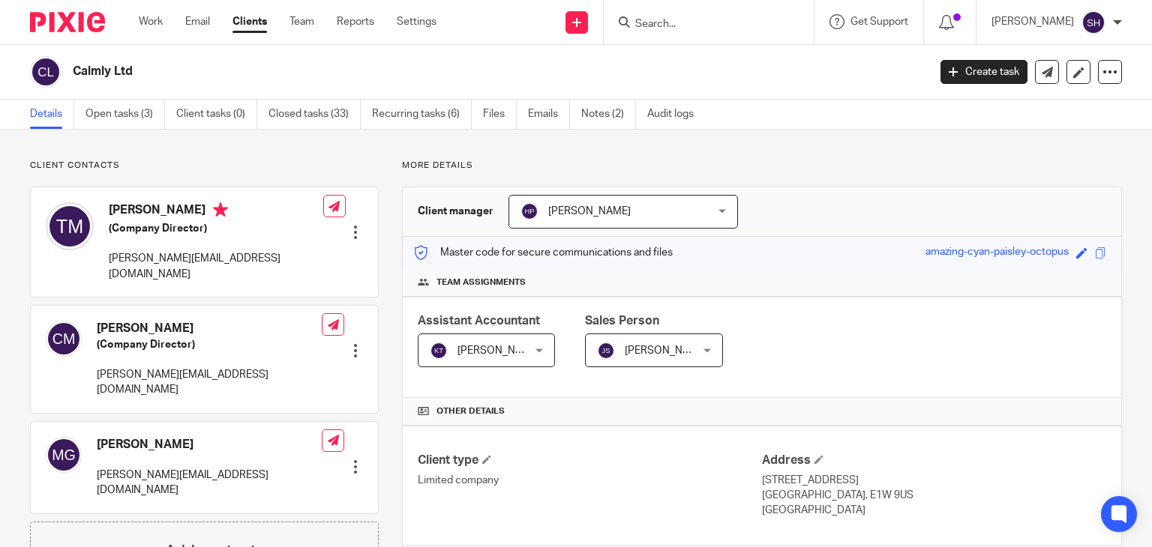
click at [649, 28] on input "Search" at bounding box center [701, 24] width 135 height 13
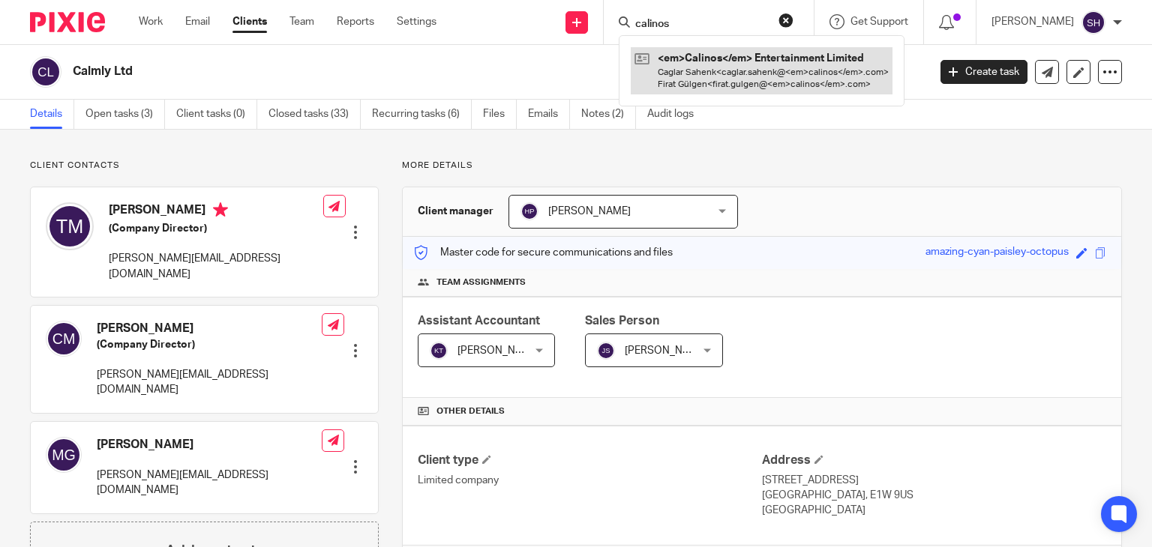
type input "calinos"
click at [689, 69] on link at bounding box center [737, 70] width 213 height 46
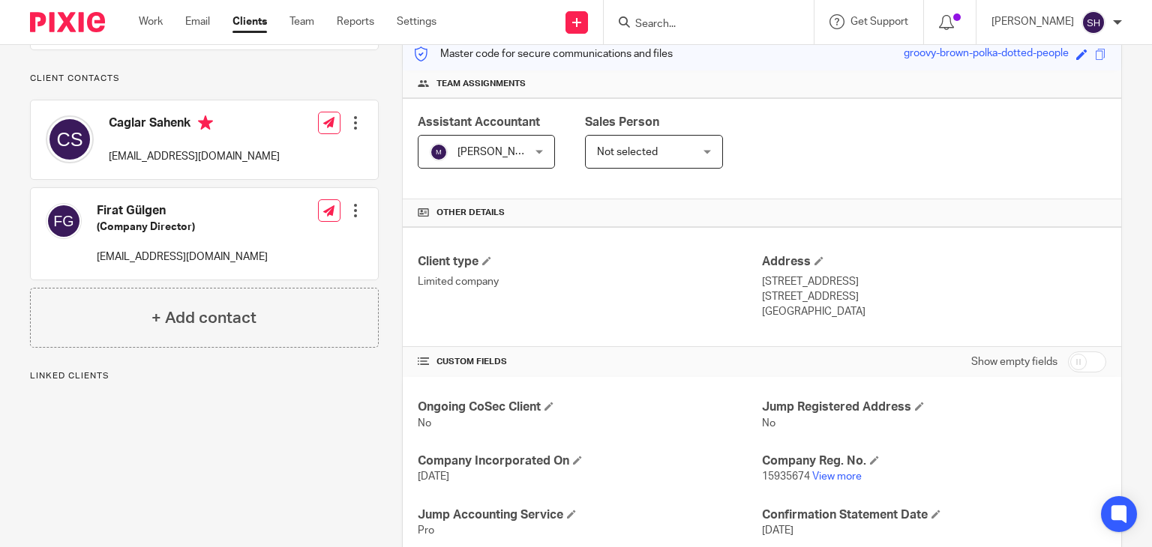
scroll to position [225, 0]
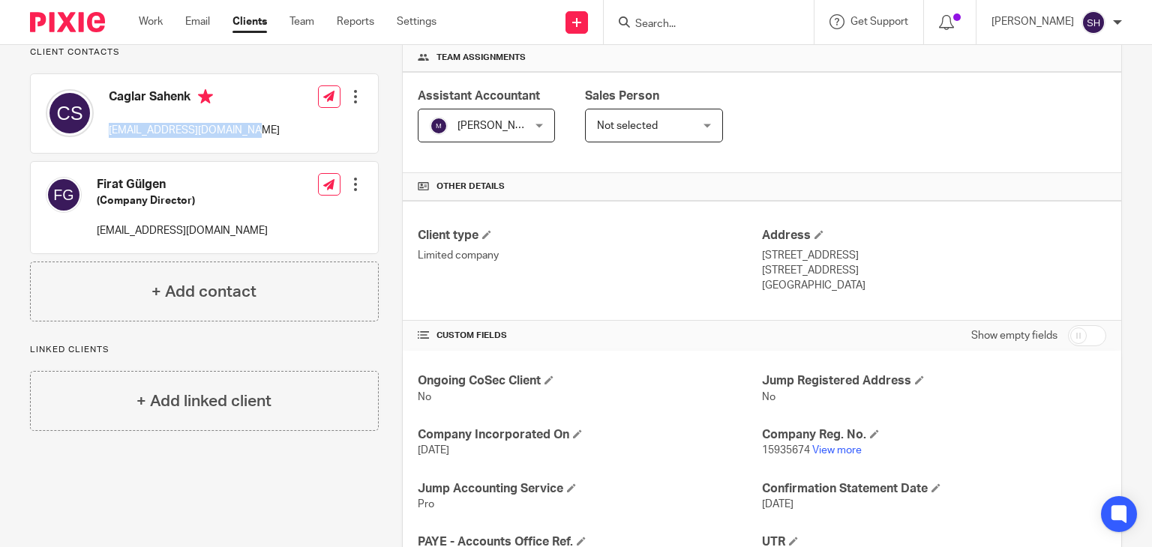
drag, startPoint x: 108, startPoint y: 140, endPoint x: 249, endPoint y: 130, distance: 141.3
click at [249, 130] on div "Caglar Sahenk caglar.sahenk@calinos.com Edit contact Create client from contact…" at bounding box center [204, 113] width 347 height 79
copy p "caglar.sahenk@calinos.com"
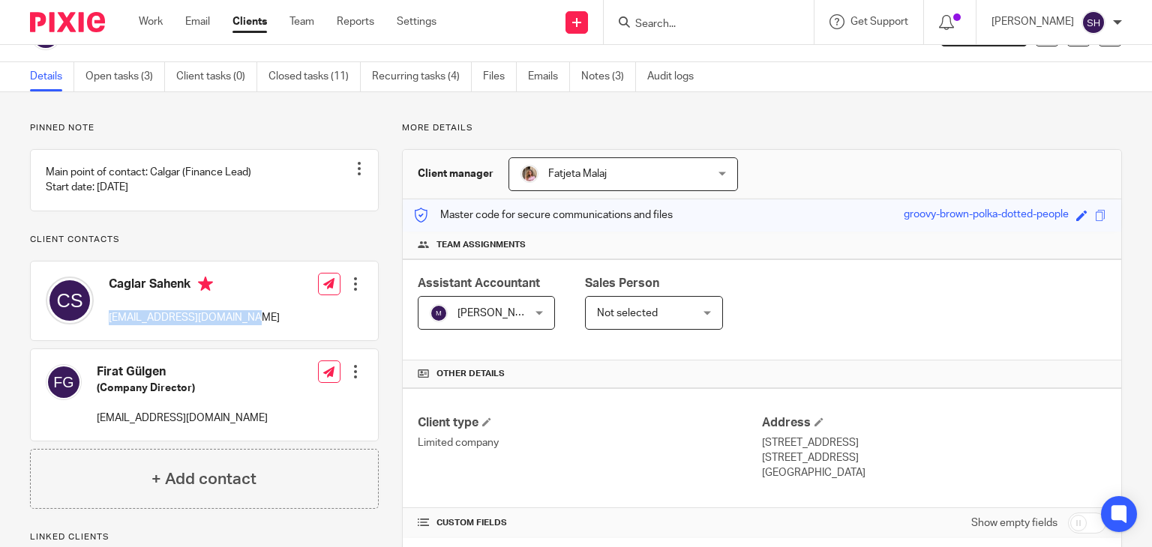
scroll to position [0, 0]
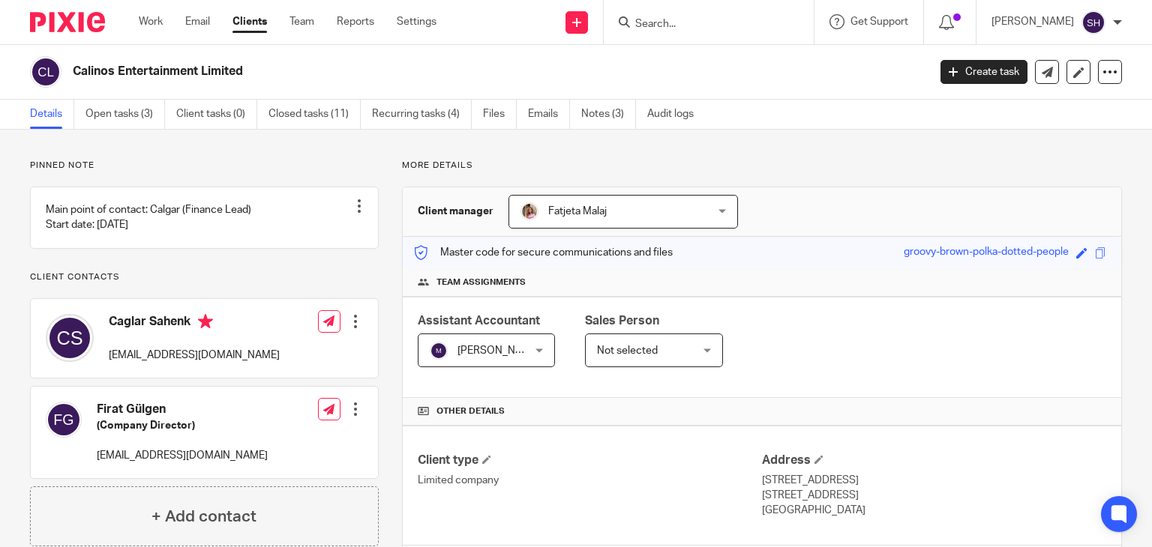
click at [655, 22] on input "Search" at bounding box center [701, 24] width 135 height 13
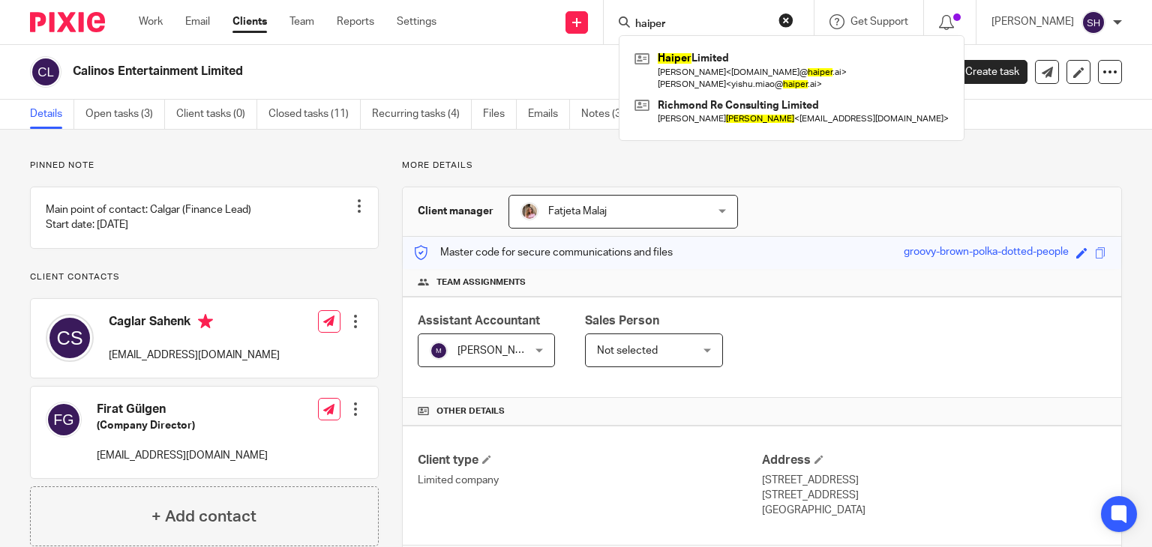
type input "haiper"
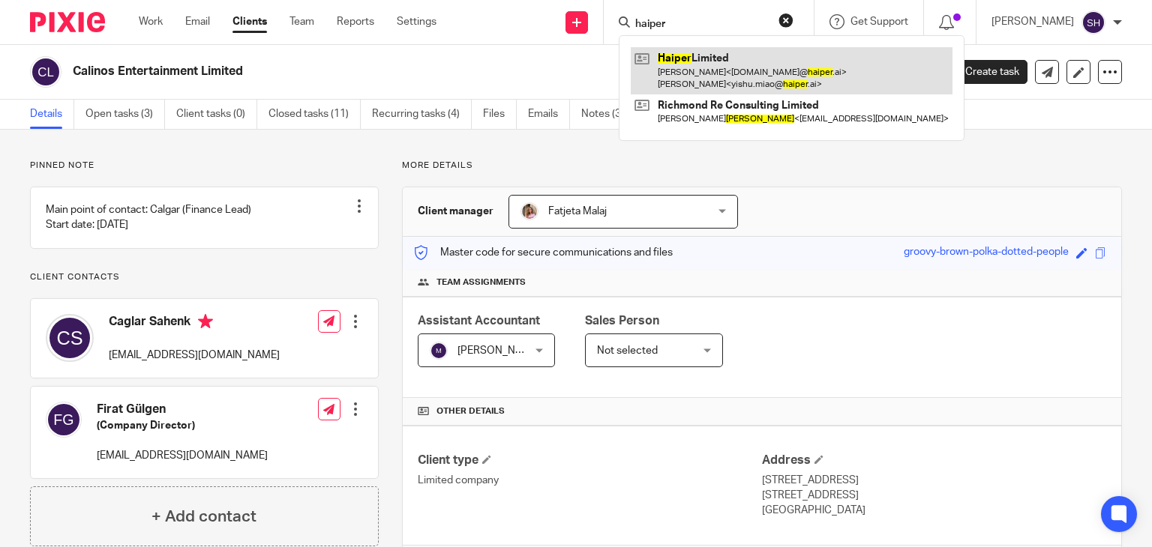
click at [690, 64] on link at bounding box center [792, 70] width 322 height 46
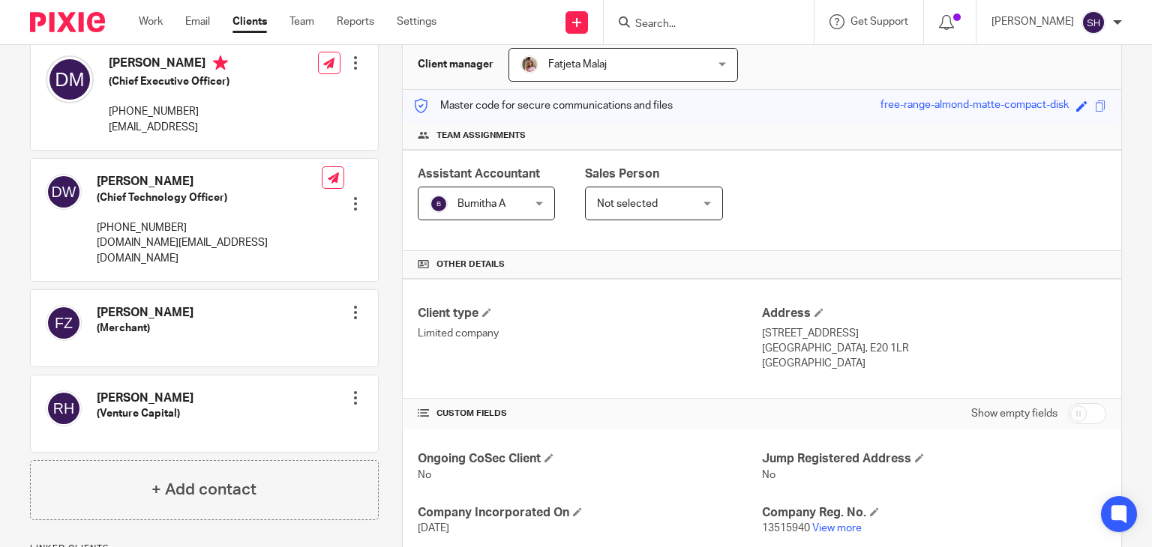
scroll to position [150, 0]
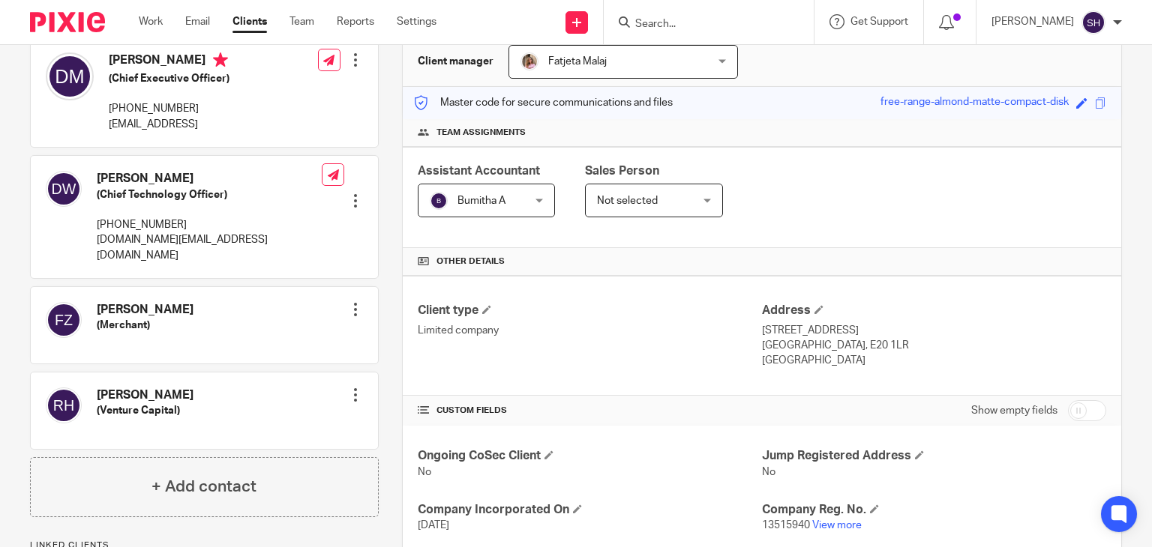
drag, startPoint x: 108, startPoint y: 124, endPoint x: 254, endPoint y: 122, distance: 146.2
click at [254, 122] on div "[PERSON_NAME] (Chief Executive Officer) [PHONE_NUMBER] [PERSON_NAME][EMAIL_ADDR…" at bounding box center [204, 91] width 347 height 109
copy p "[EMAIL_ADDRESS]"
drag, startPoint x: 97, startPoint y: 241, endPoint x: 192, endPoint y: 242, distance: 94.5
click at [192, 242] on p "[DOMAIN_NAME][EMAIL_ADDRESS][DOMAIN_NAME]" at bounding box center [209, 247] width 225 height 31
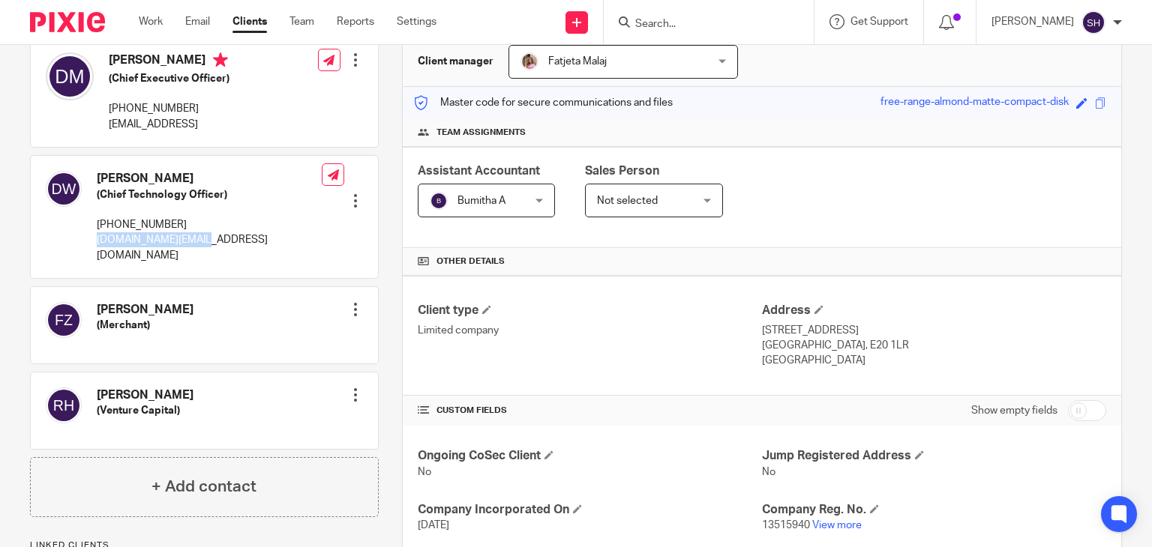
copy p "[DOMAIN_NAME][EMAIL_ADDRESS][DOMAIN_NAME]"
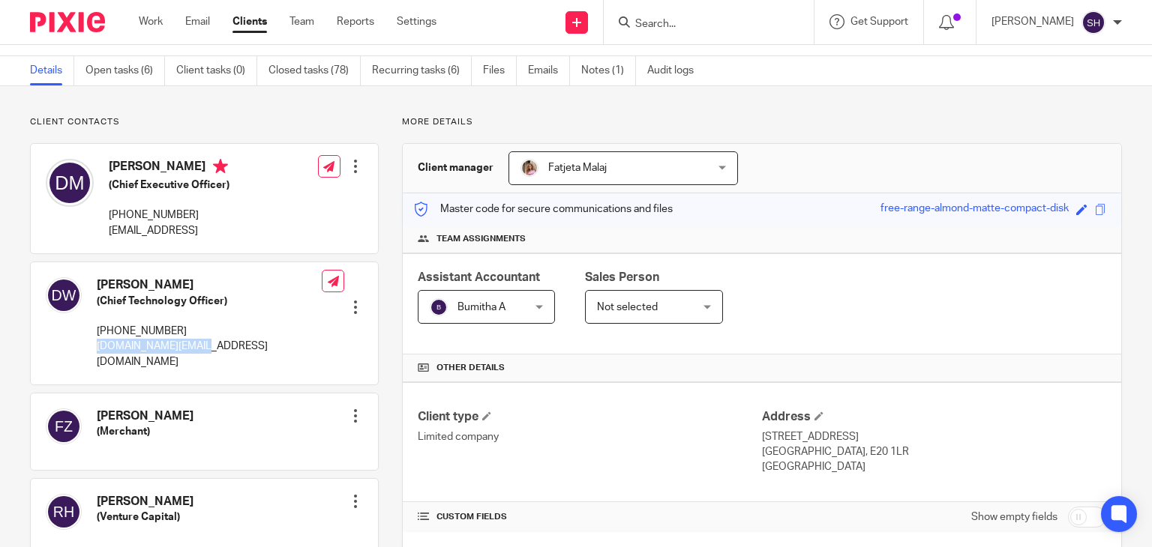
scroll to position [0, 0]
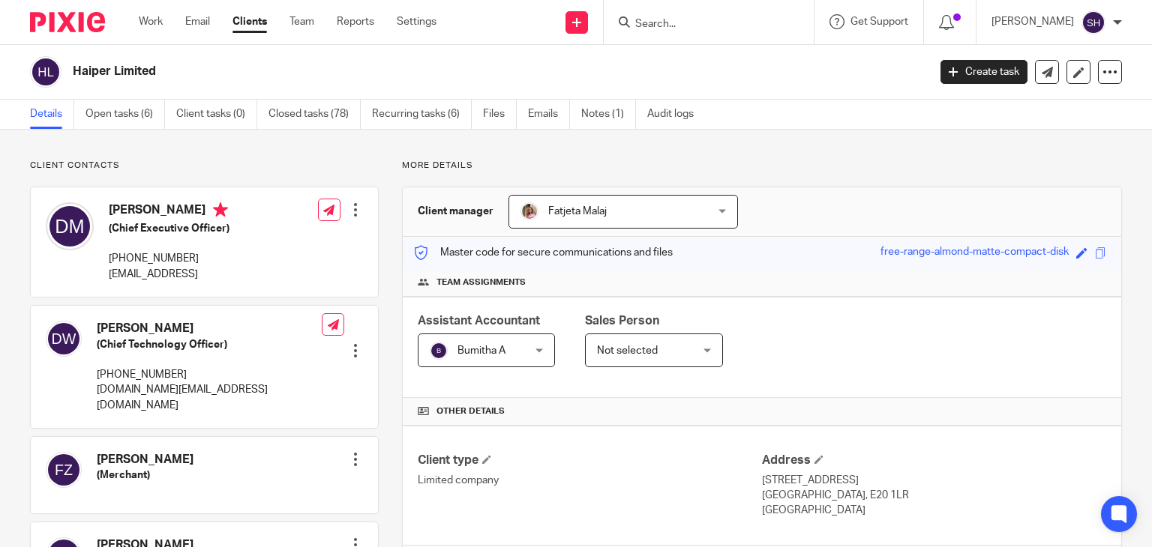
click at [649, 25] on input "Search" at bounding box center [701, 24] width 135 height 13
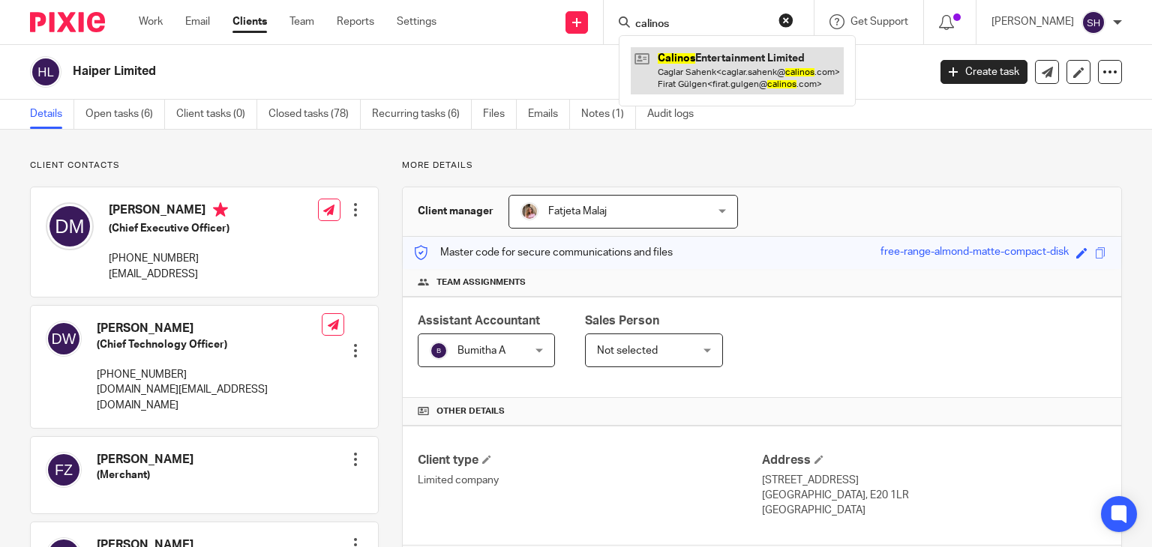
type input "calinos"
click at [760, 59] on link at bounding box center [737, 70] width 213 height 46
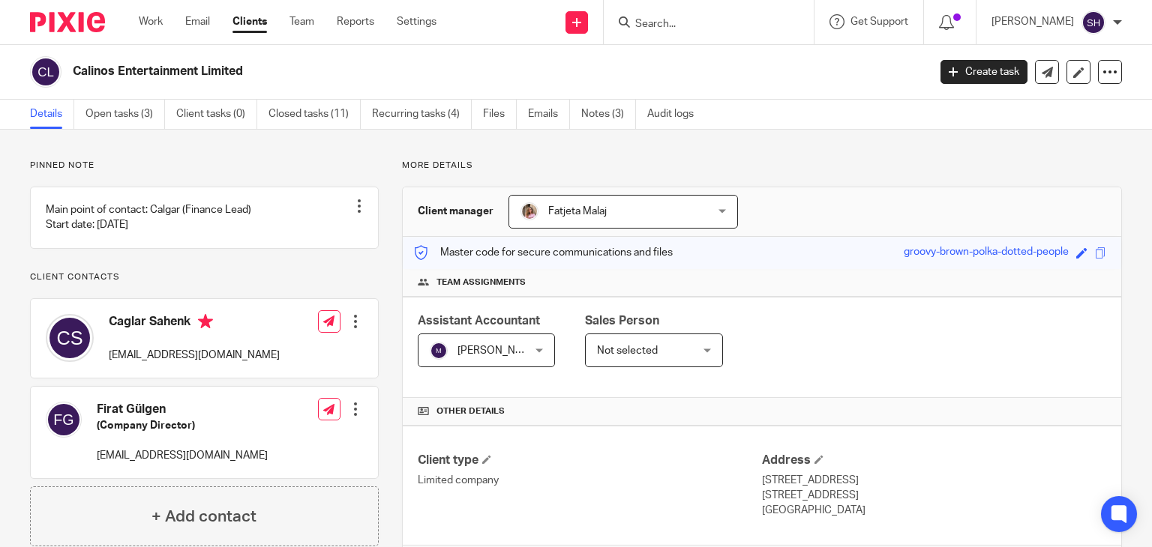
click at [667, 22] on input "Search" at bounding box center [701, 24] width 135 height 13
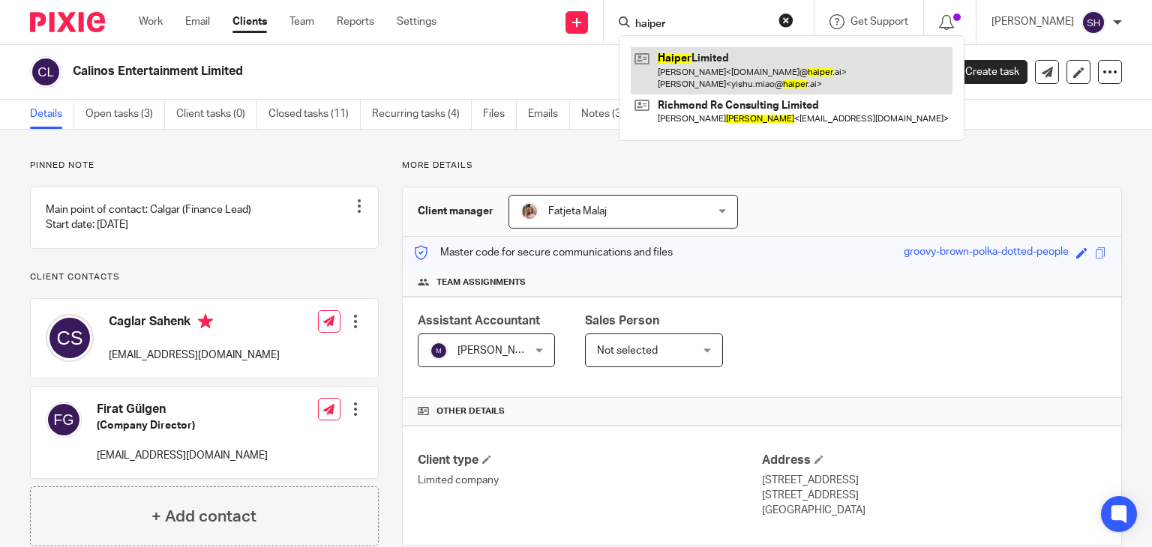
type input "haiper"
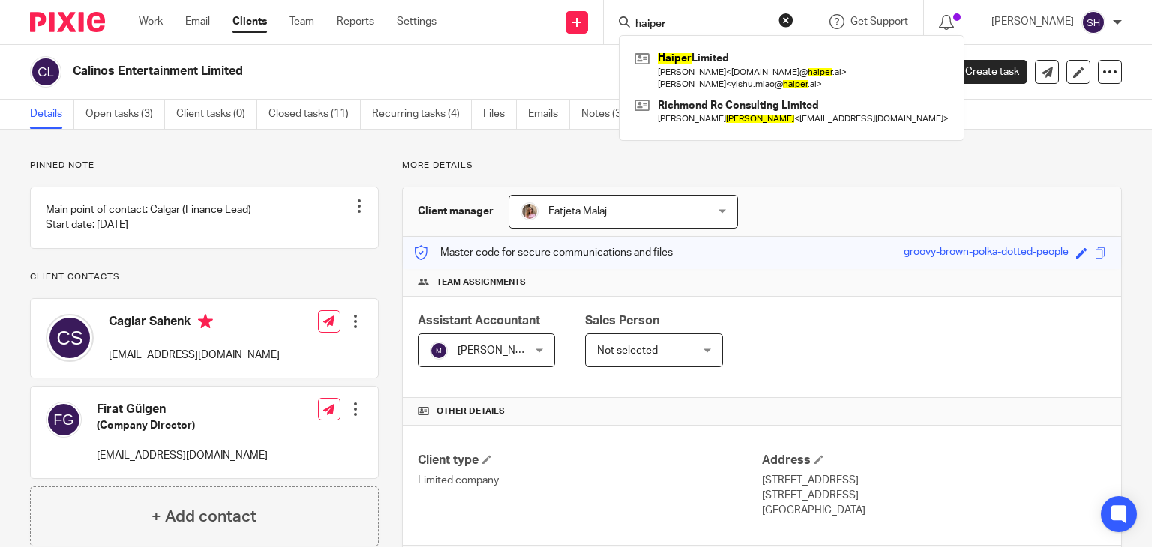
scroll to position [237, 0]
